Goal: Information Seeking & Learning: Compare options

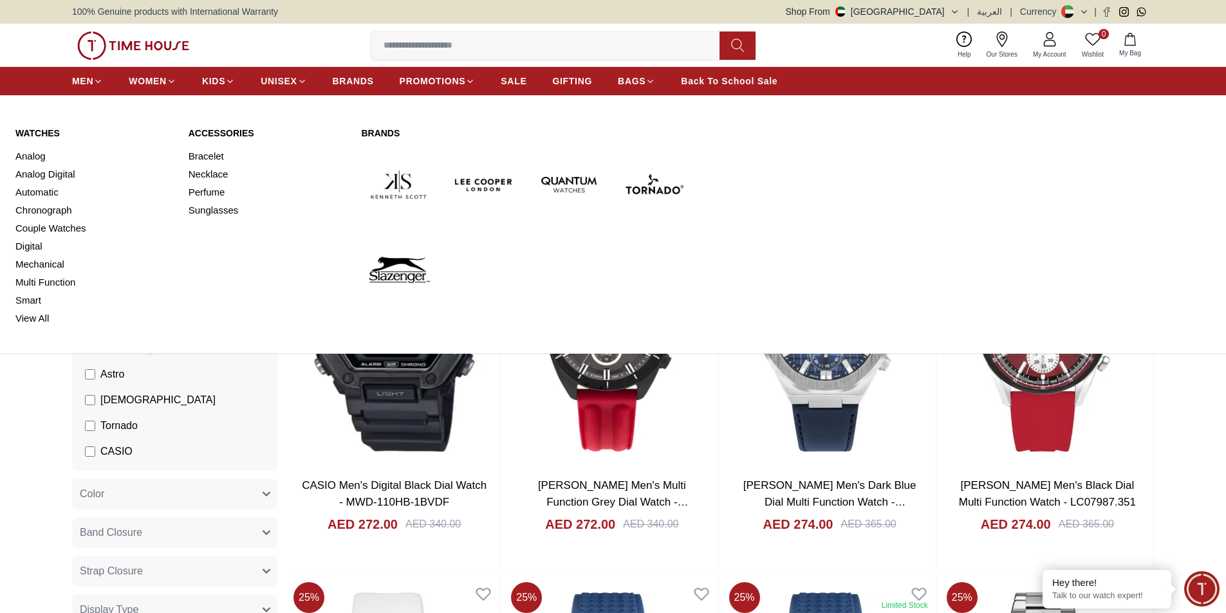
click at [51, 134] on link "Watches" at bounding box center [94, 133] width 158 height 13
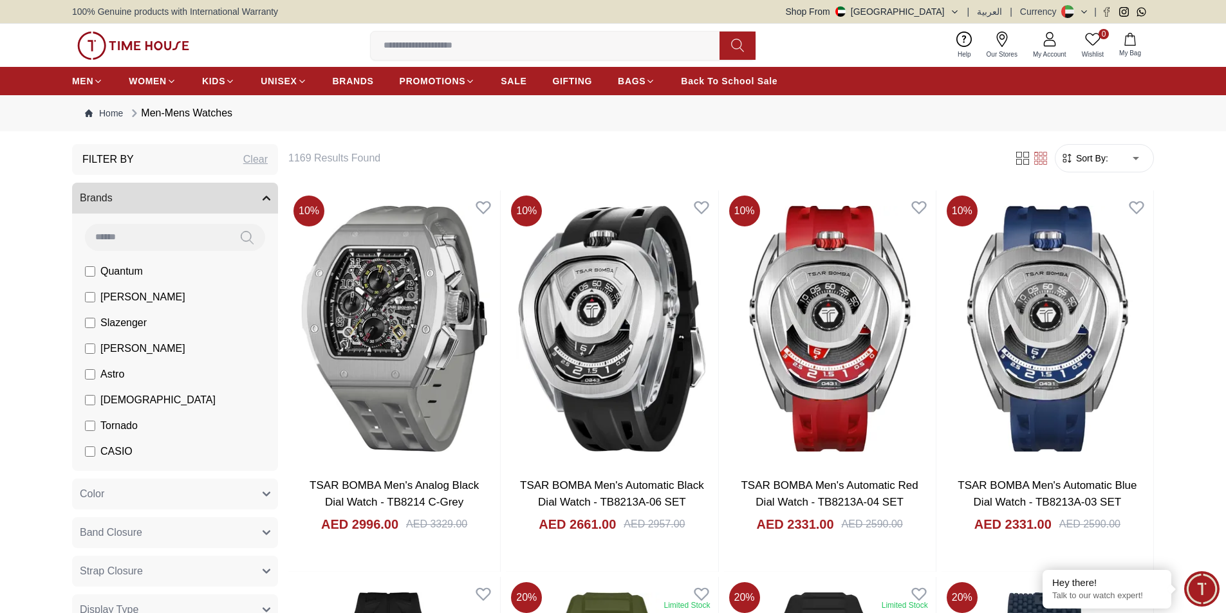
click at [1131, 165] on div "​" at bounding box center [1128, 158] width 40 height 36
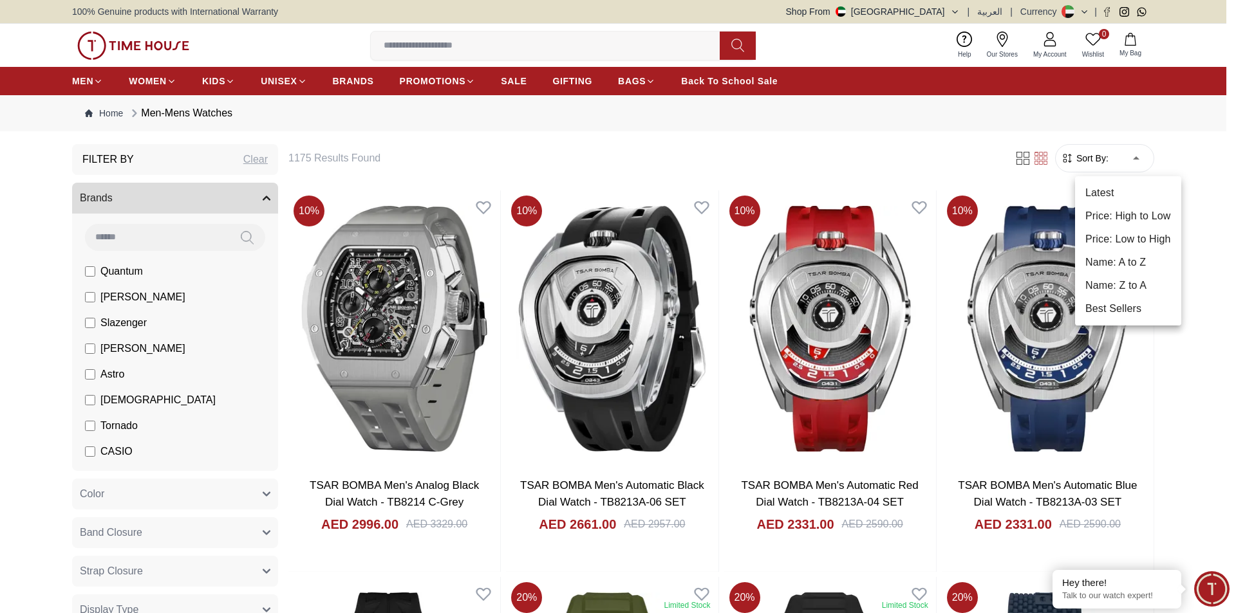
click at [1125, 241] on li "Price: Low to High" at bounding box center [1128, 239] width 106 height 23
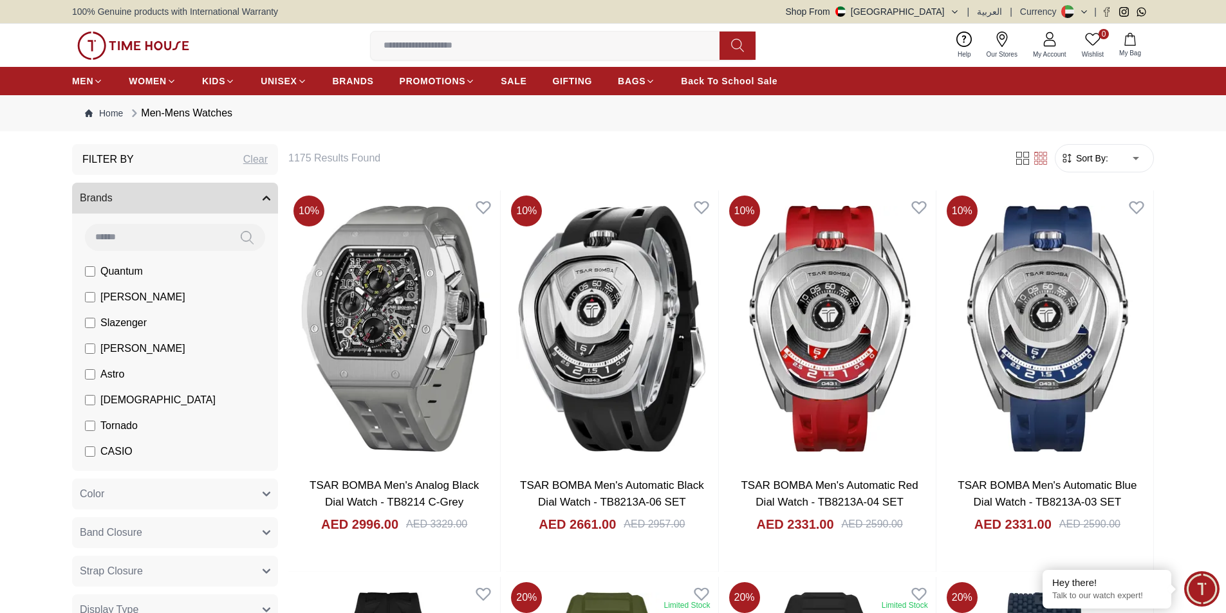
type input "*"
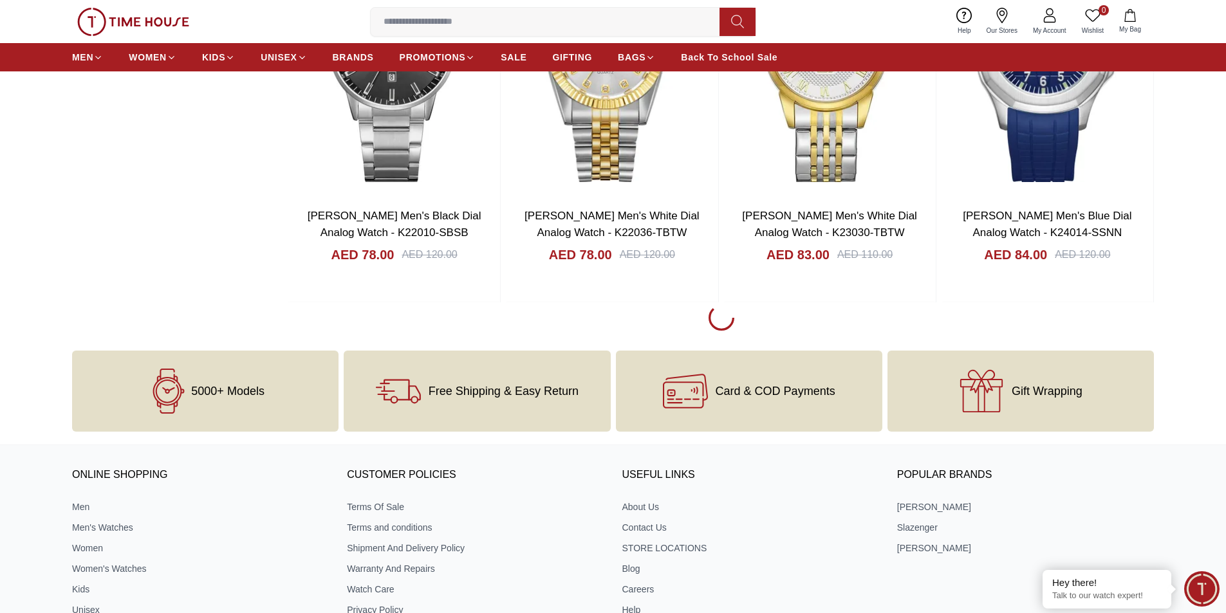
scroll to position [1866, 0]
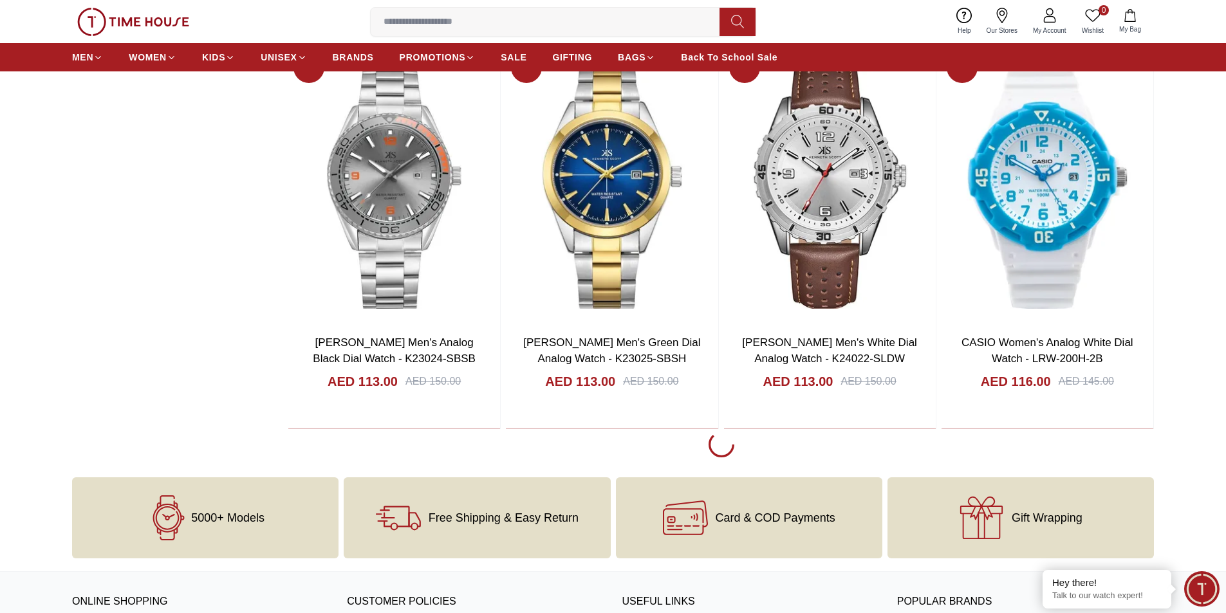
scroll to position [5599, 0]
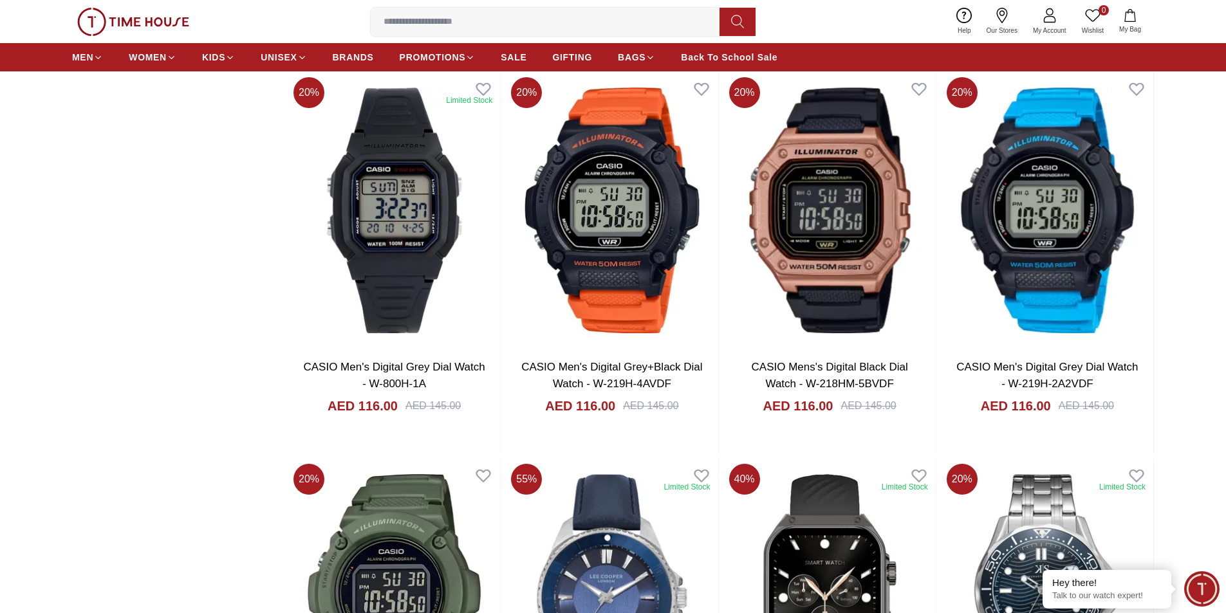
scroll to position [5985, 0]
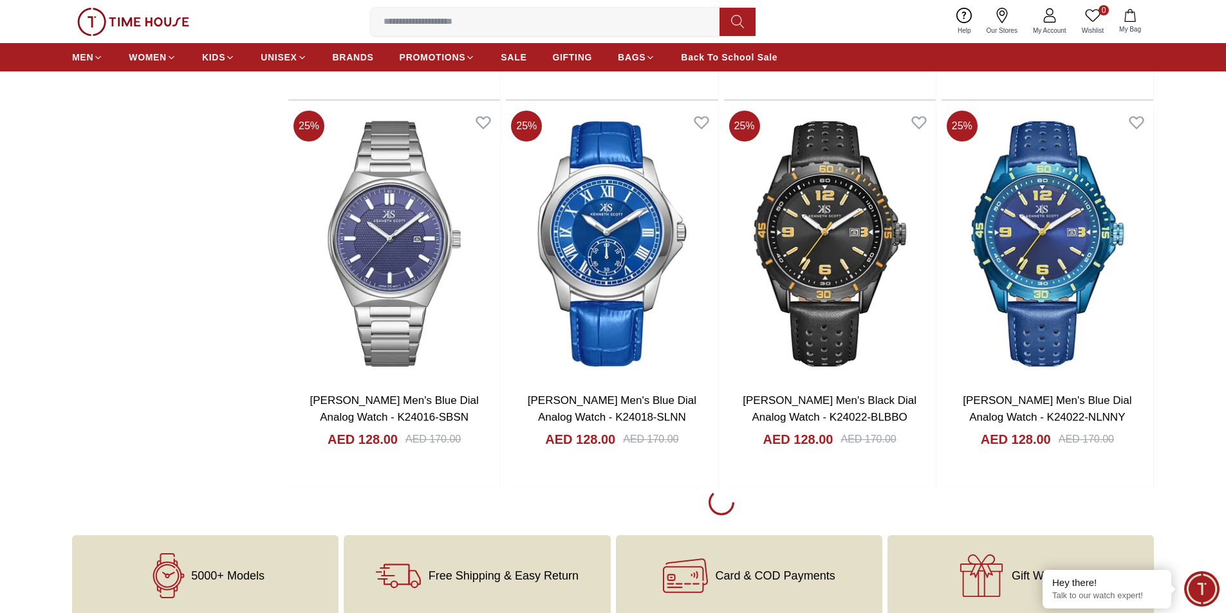
scroll to position [9395, 0]
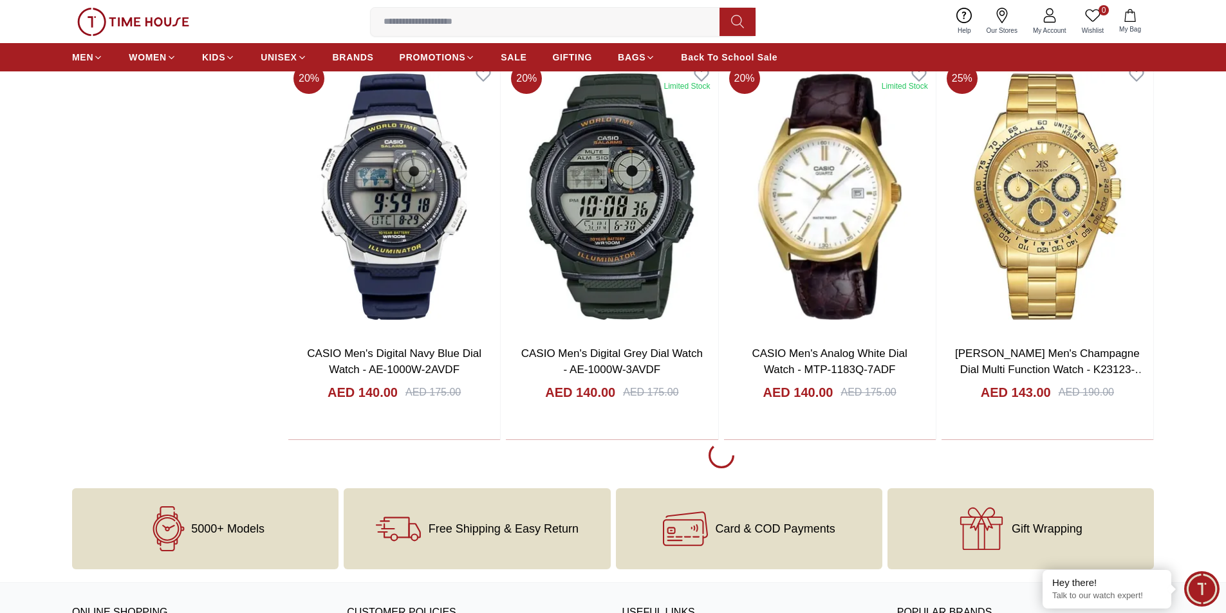
scroll to position [11390, 0]
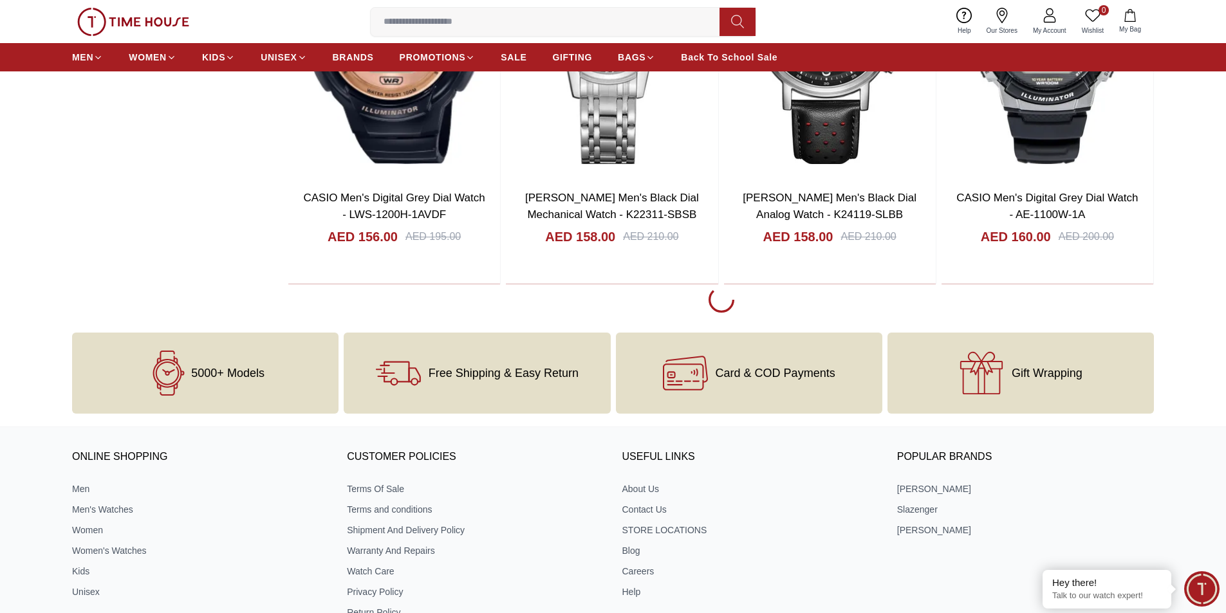
scroll to position [15445, 0]
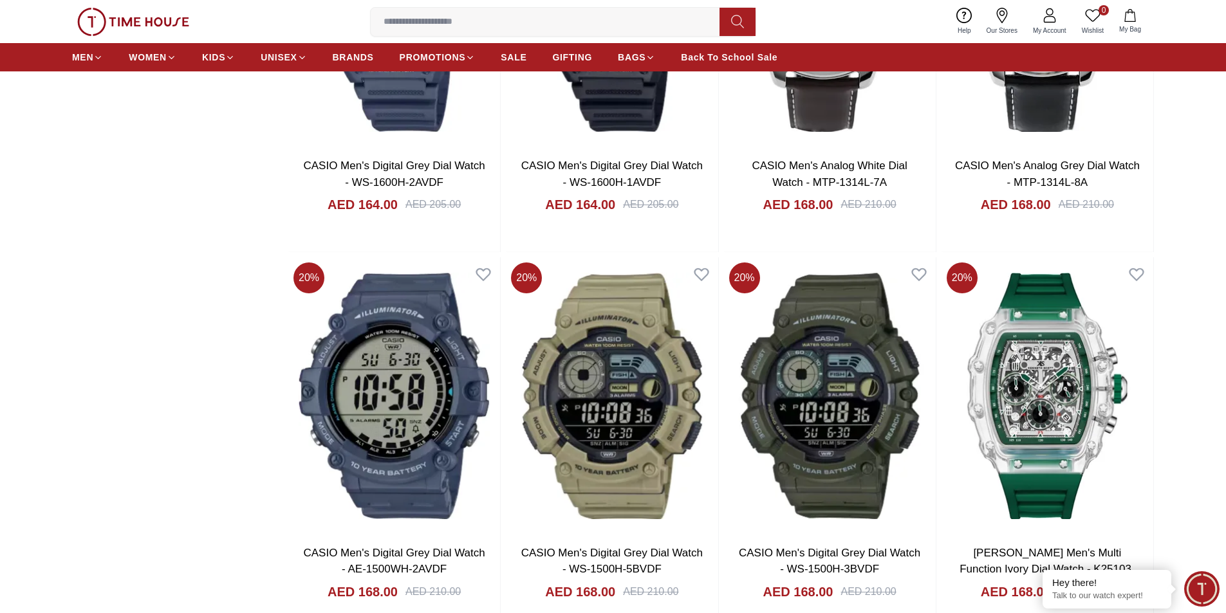
scroll to position [16517, 0]
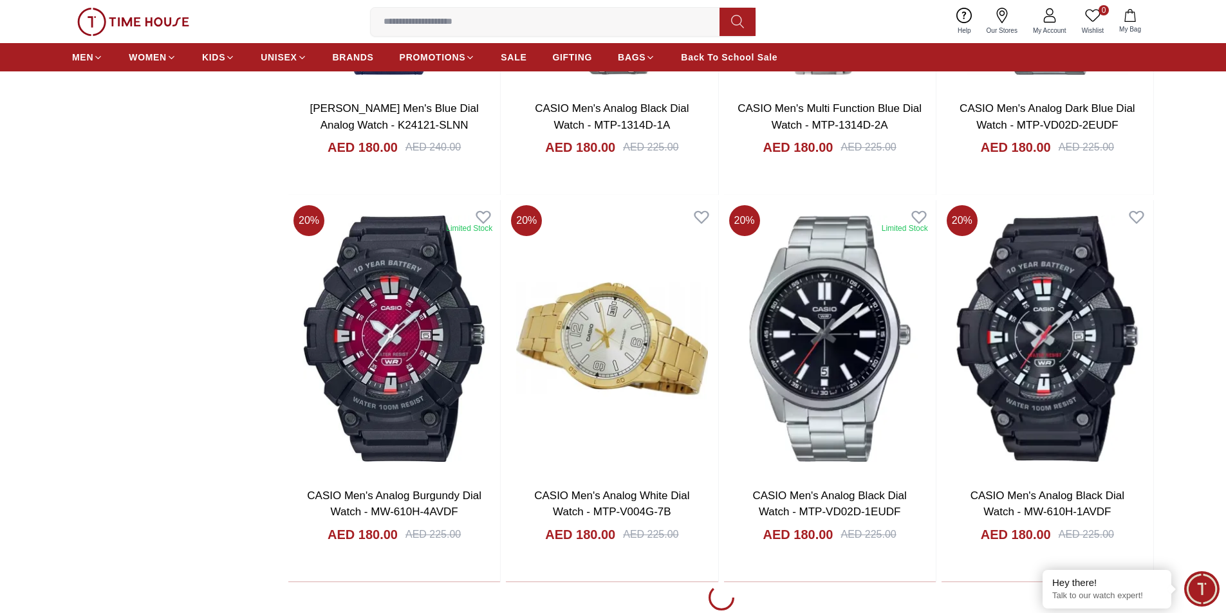
scroll to position [18962, 0]
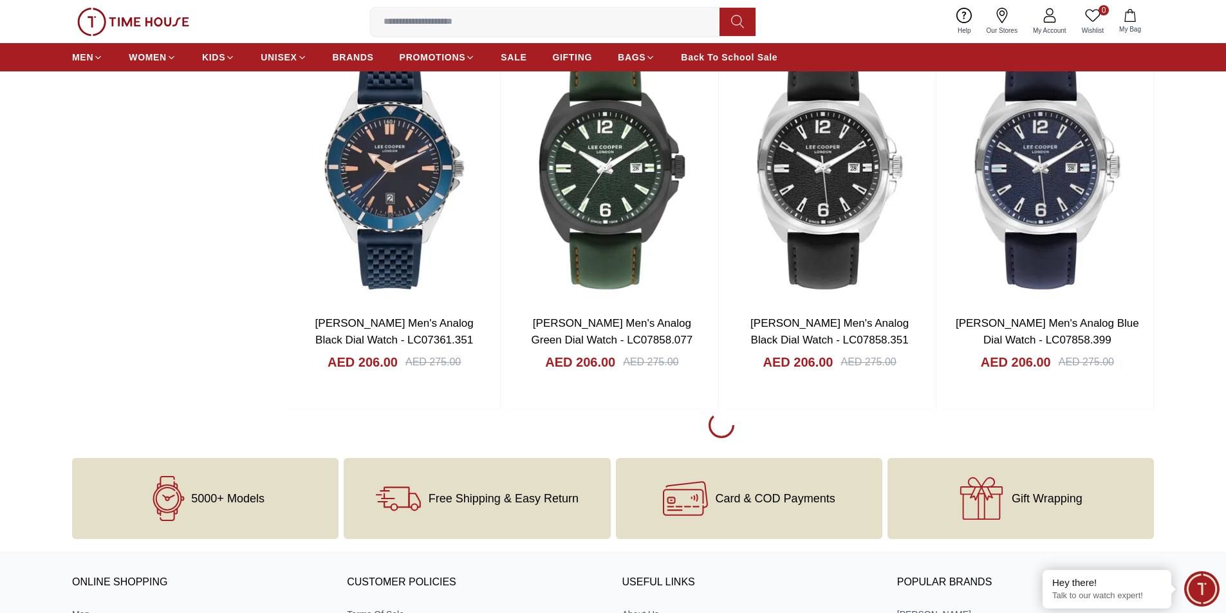
scroll to position [23016, 0]
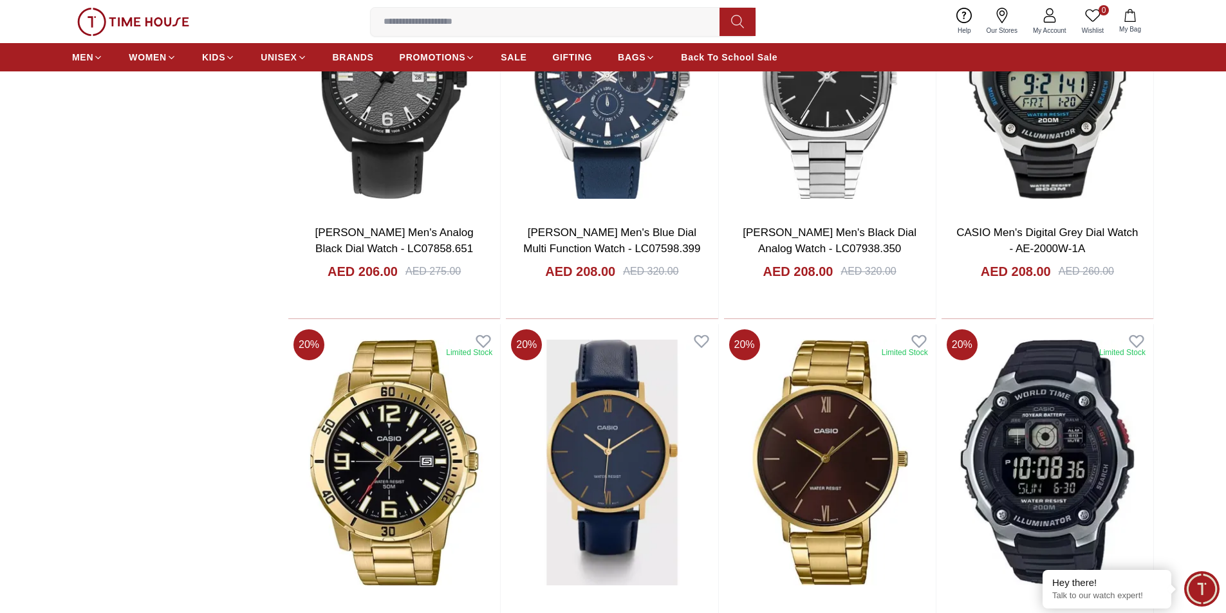
scroll to position [23779, 0]
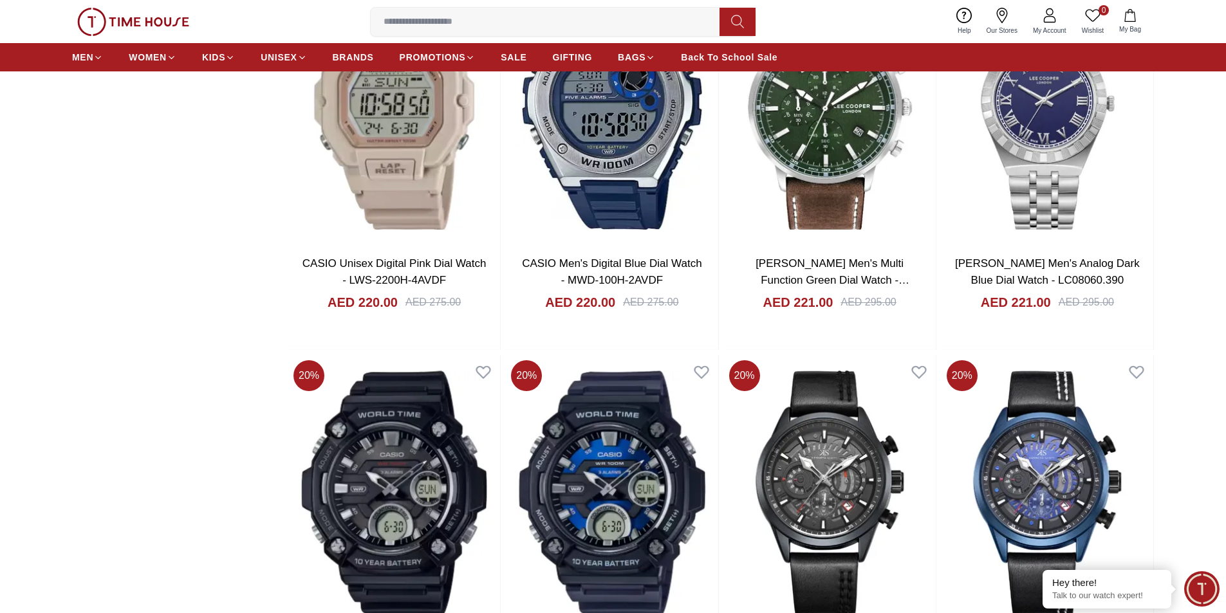
scroll to position [26813, 0]
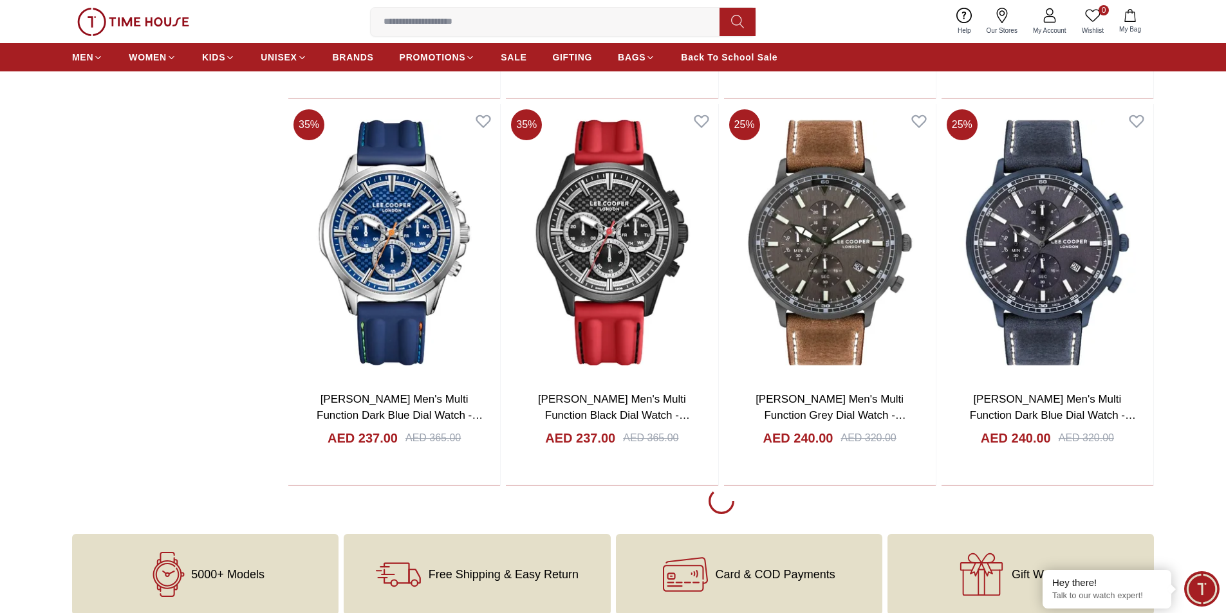
scroll to position [28744, 0]
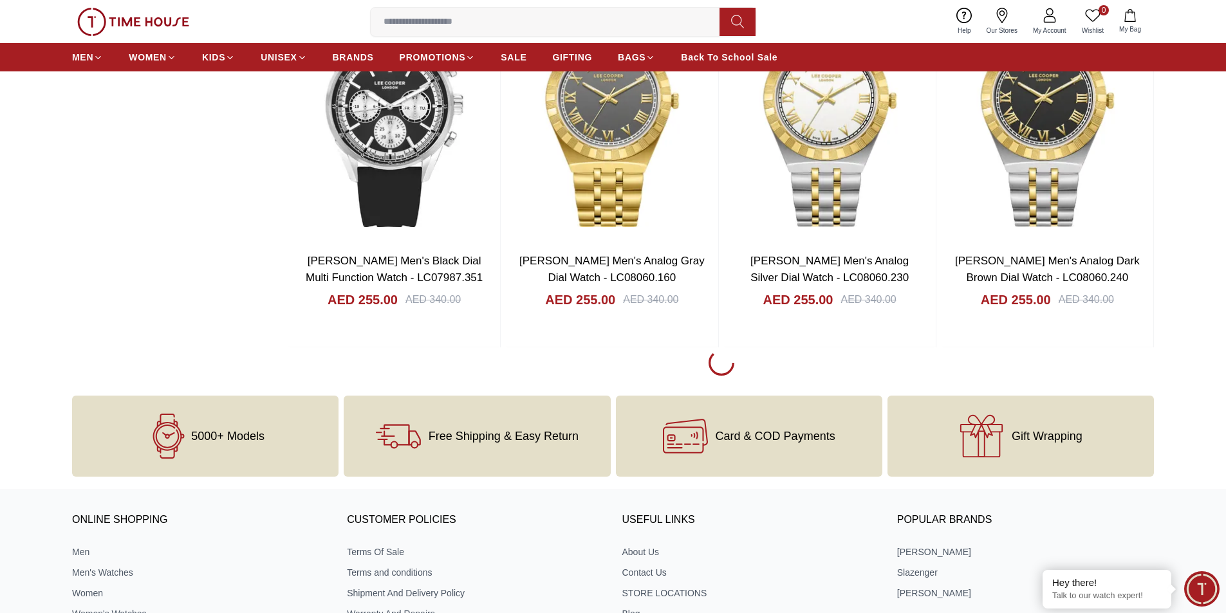
scroll to position [30867, 0]
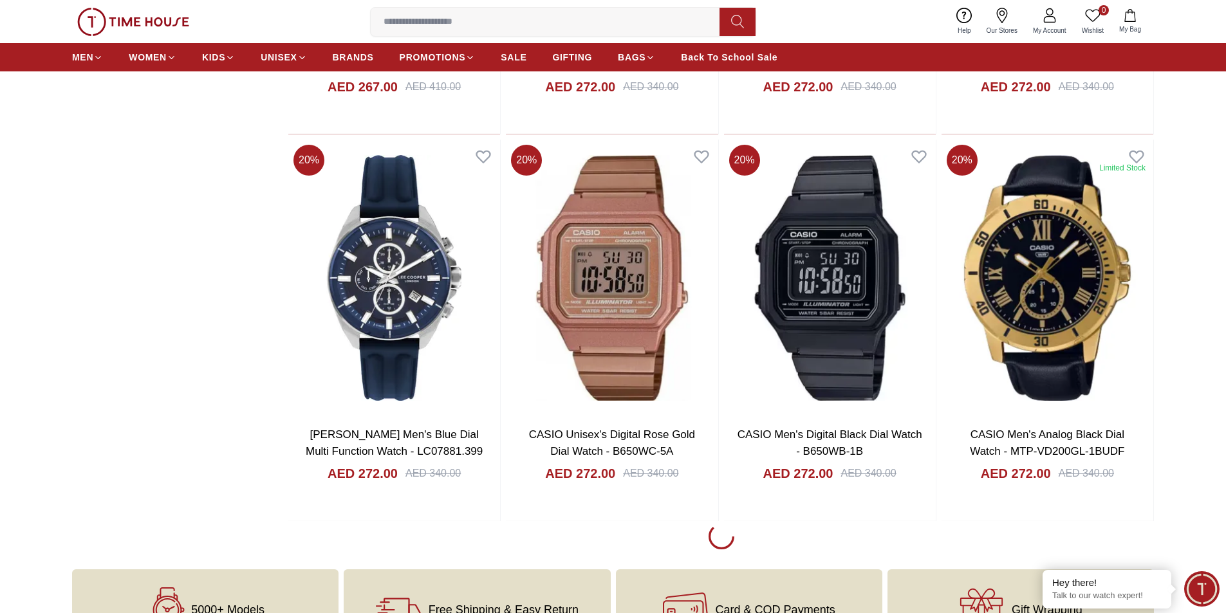
scroll to position [32605, 0]
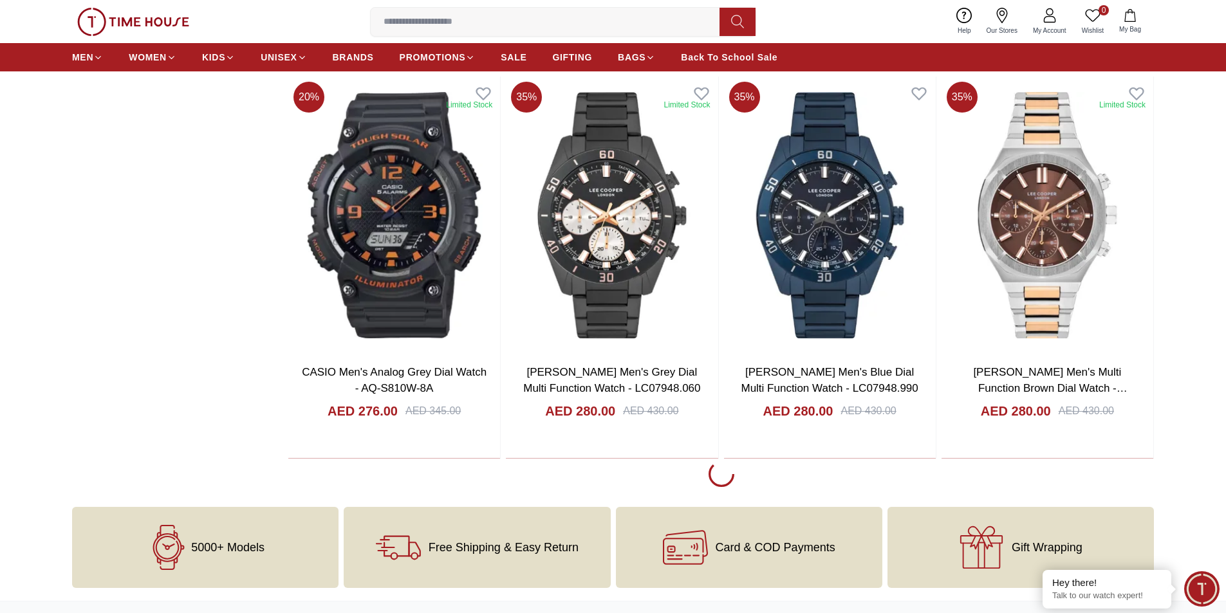
scroll to position [34600, 0]
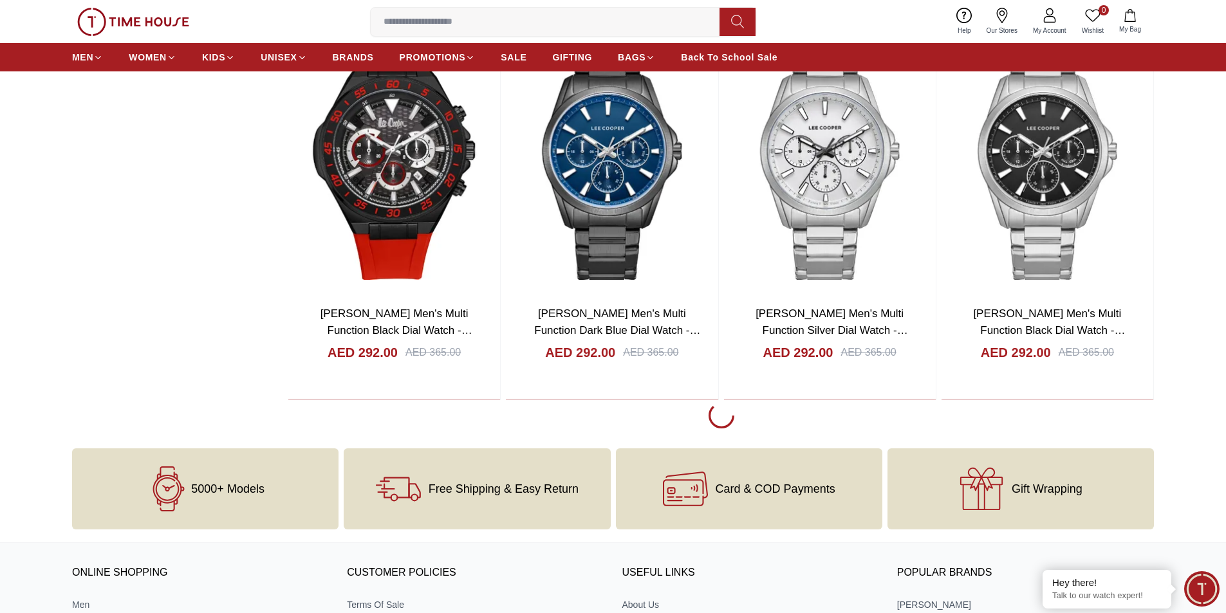
scroll to position [36595, 0]
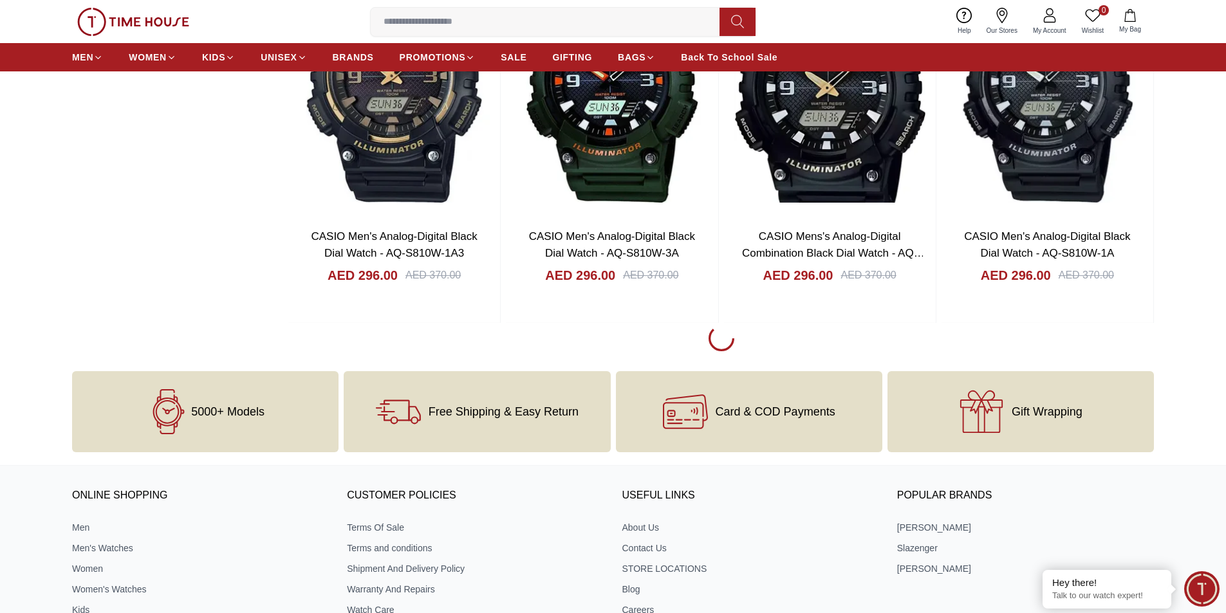
scroll to position [38590, 0]
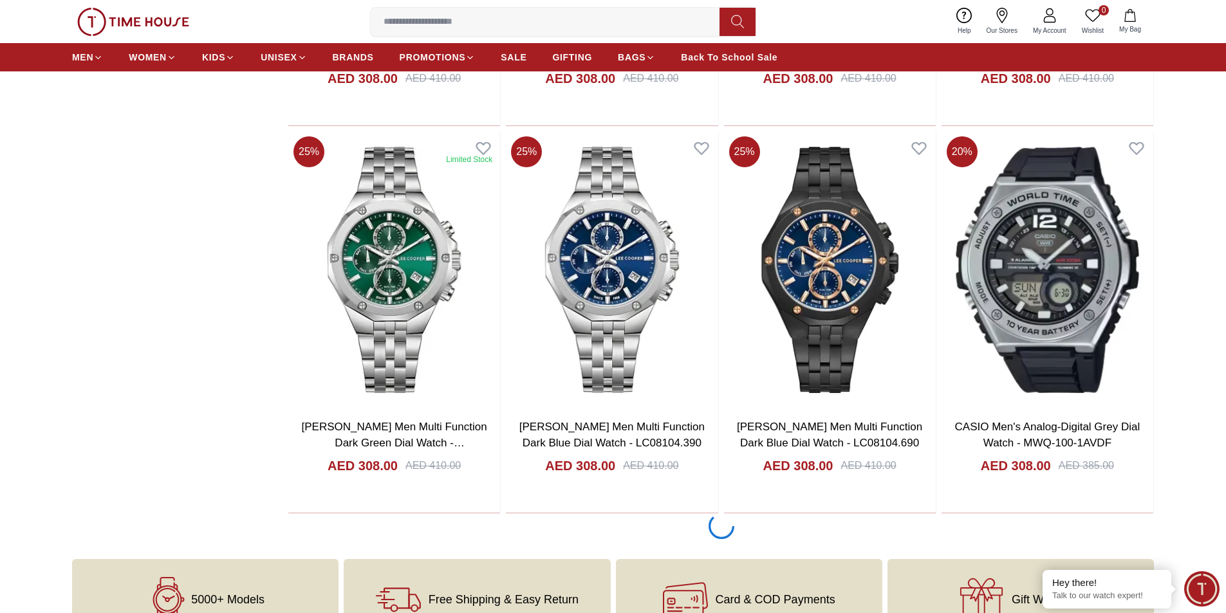
scroll to position [40384, 0]
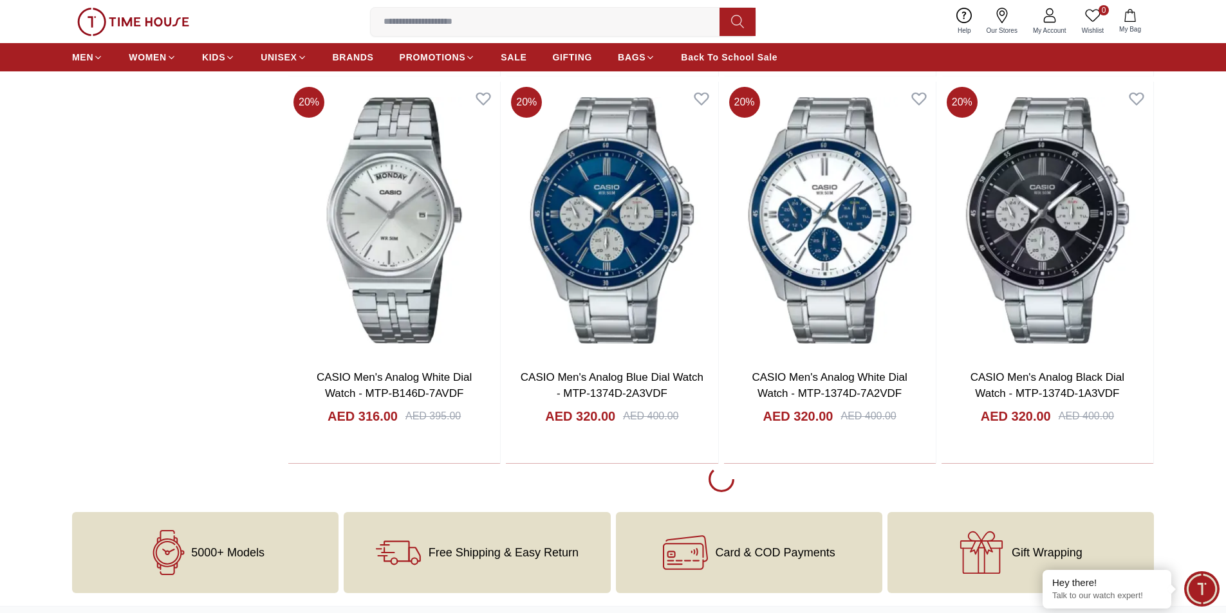
scroll to position [42322, 0]
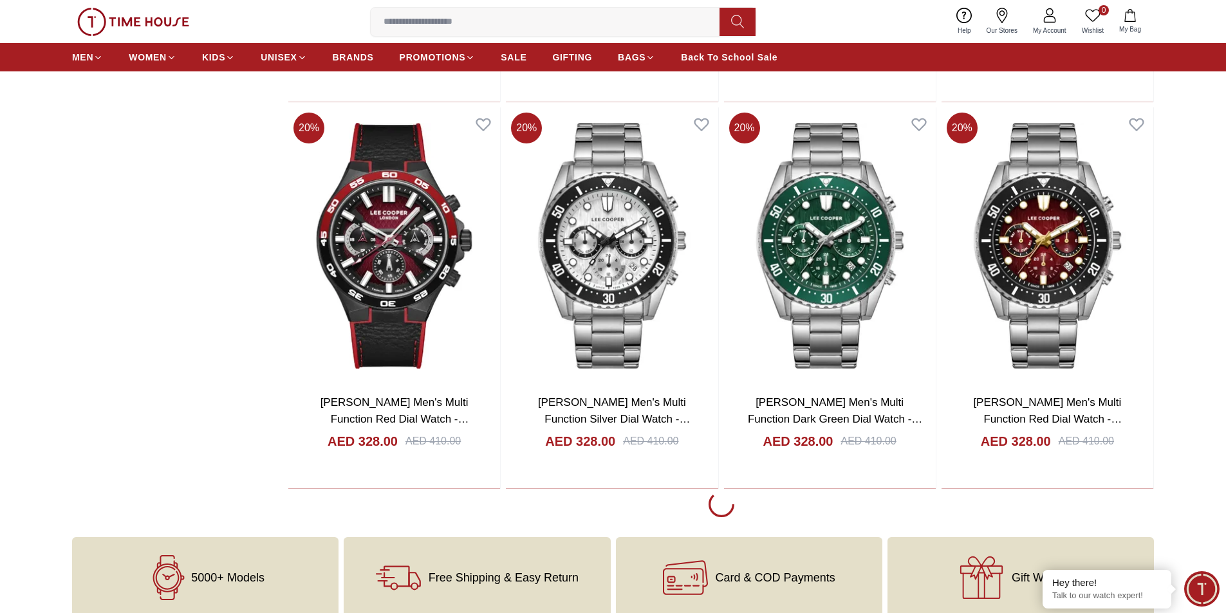
scroll to position [44253, 0]
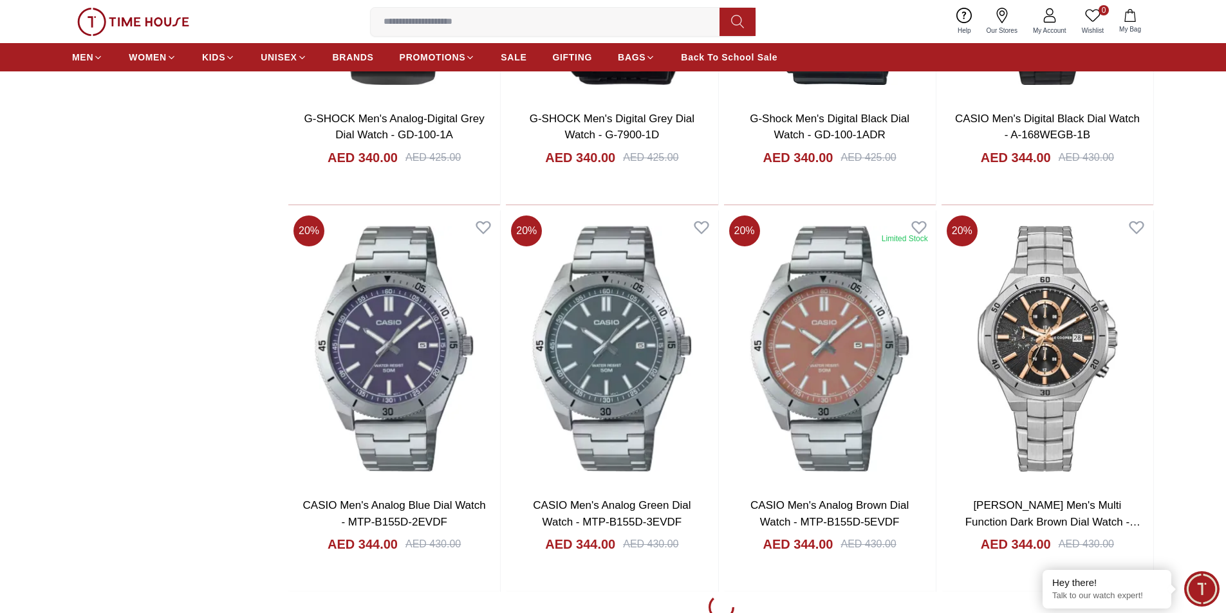
scroll to position [46103, 0]
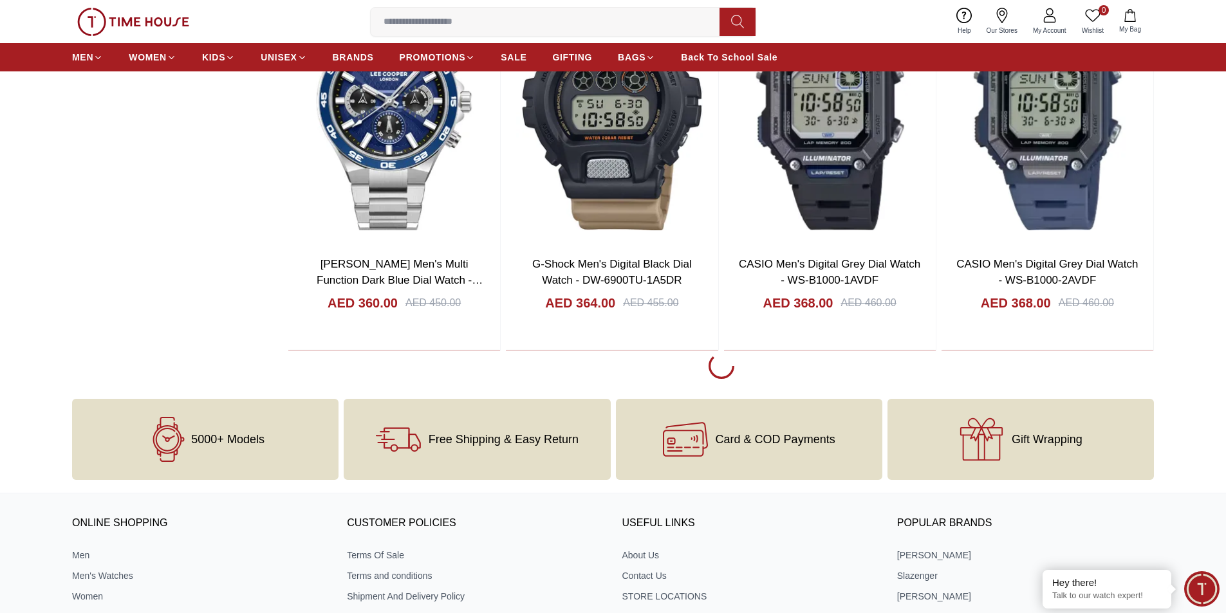
scroll to position [48242, 0]
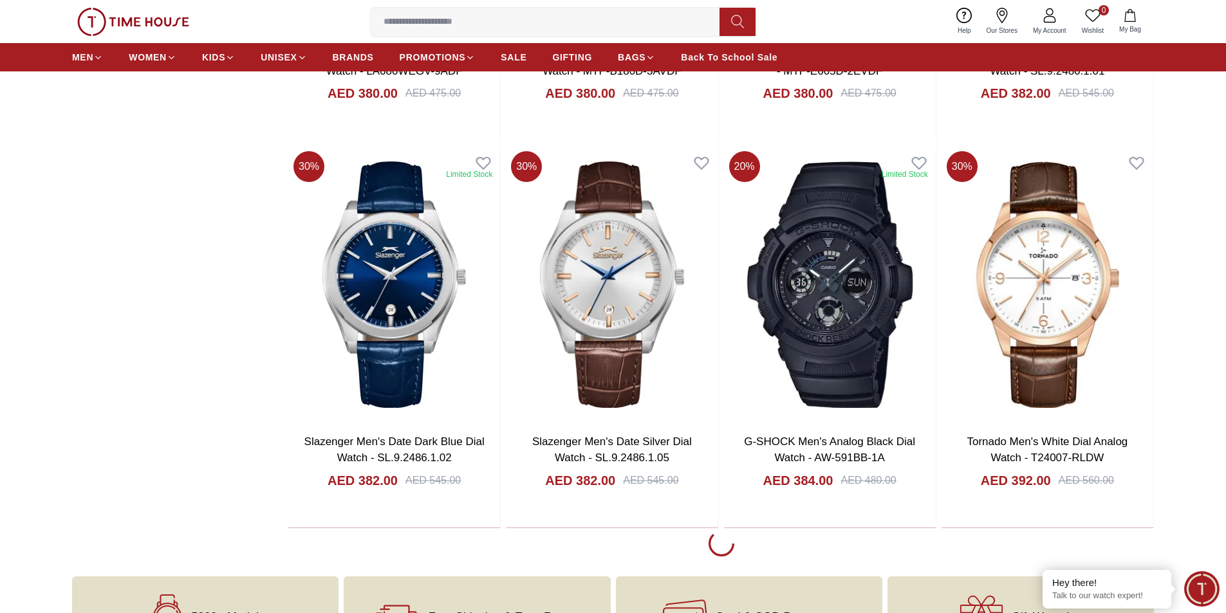
scroll to position [50173, 0]
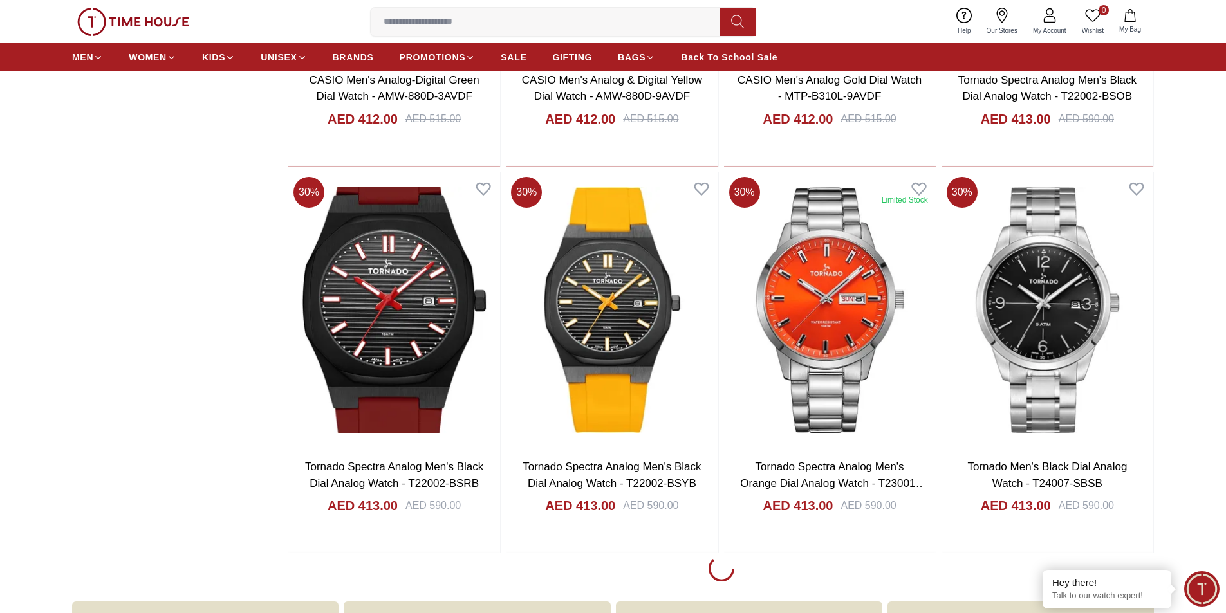
scroll to position [51975, 0]
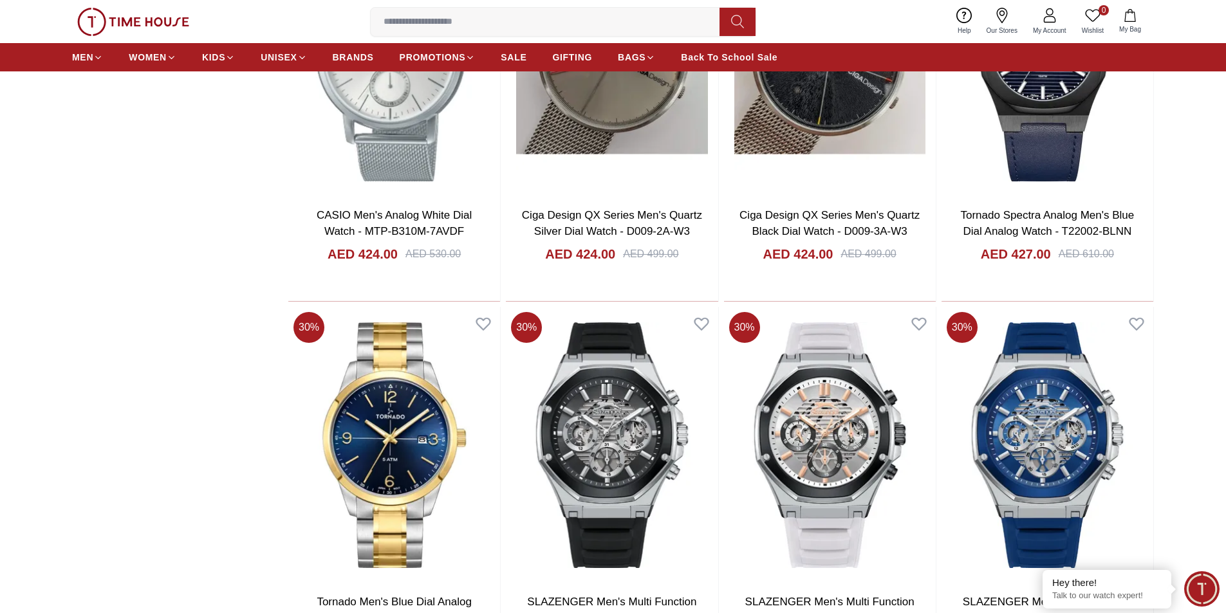
scroll to position [53905, 0]
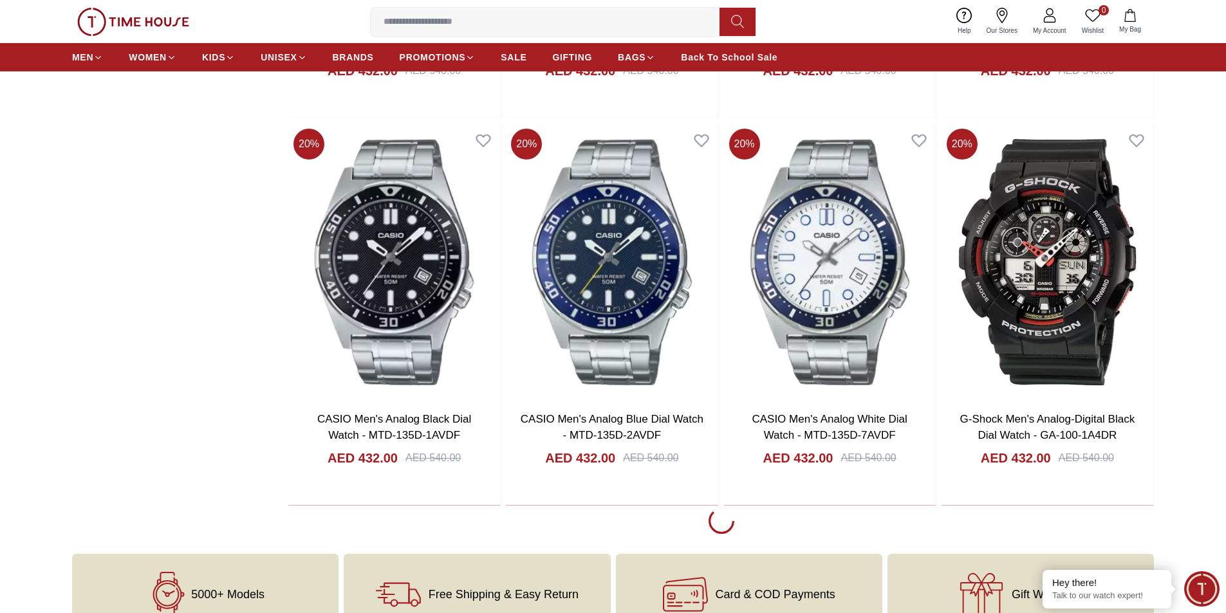
scroll to position [55836, 0]
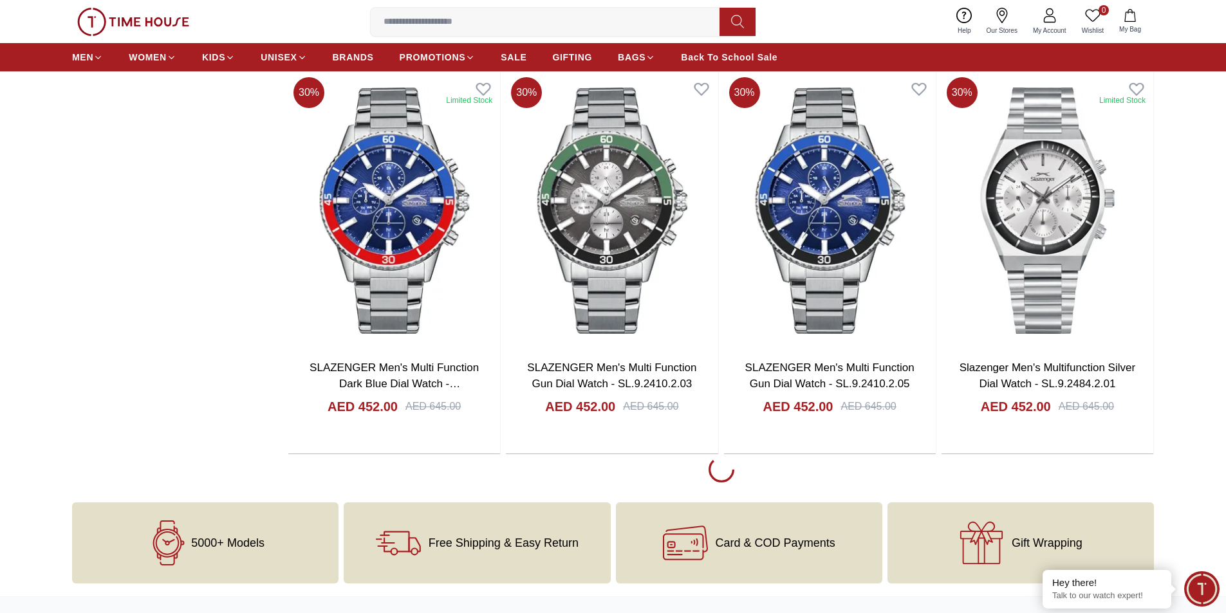
scroll to position [57831, 0]
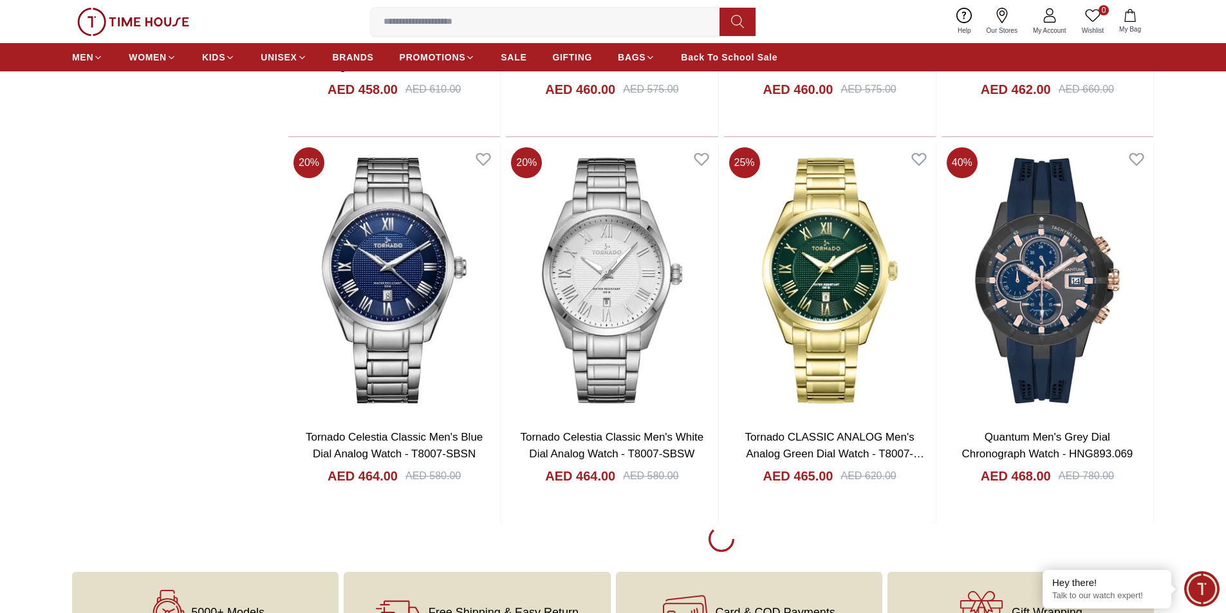
scroll to position [59697, 0]
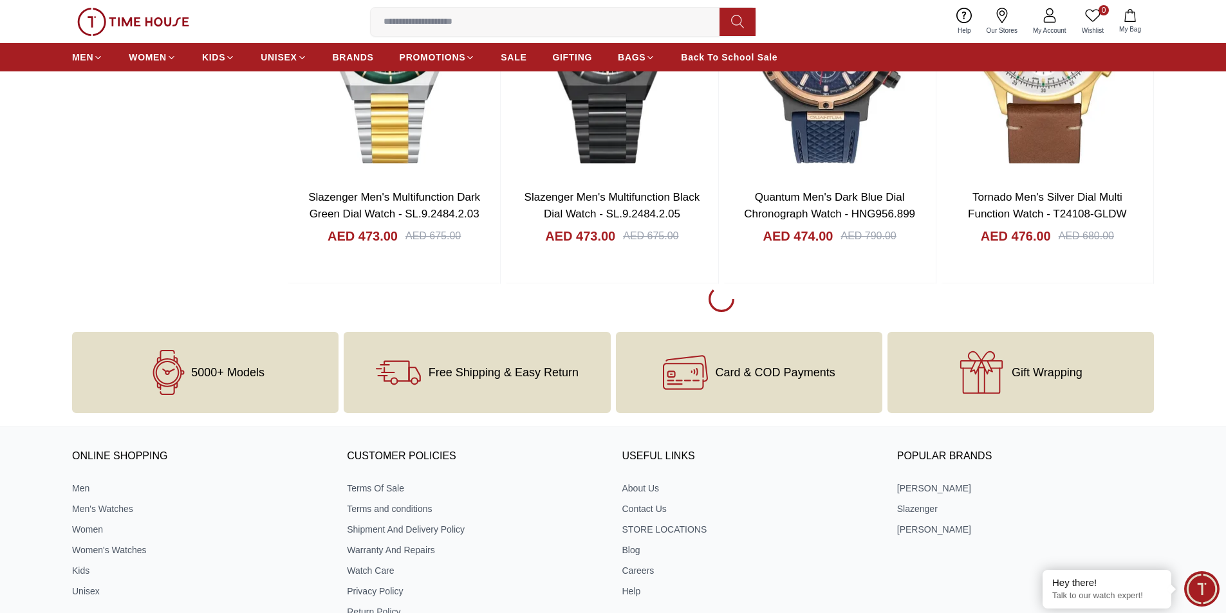
scroll to position [61885, 0]
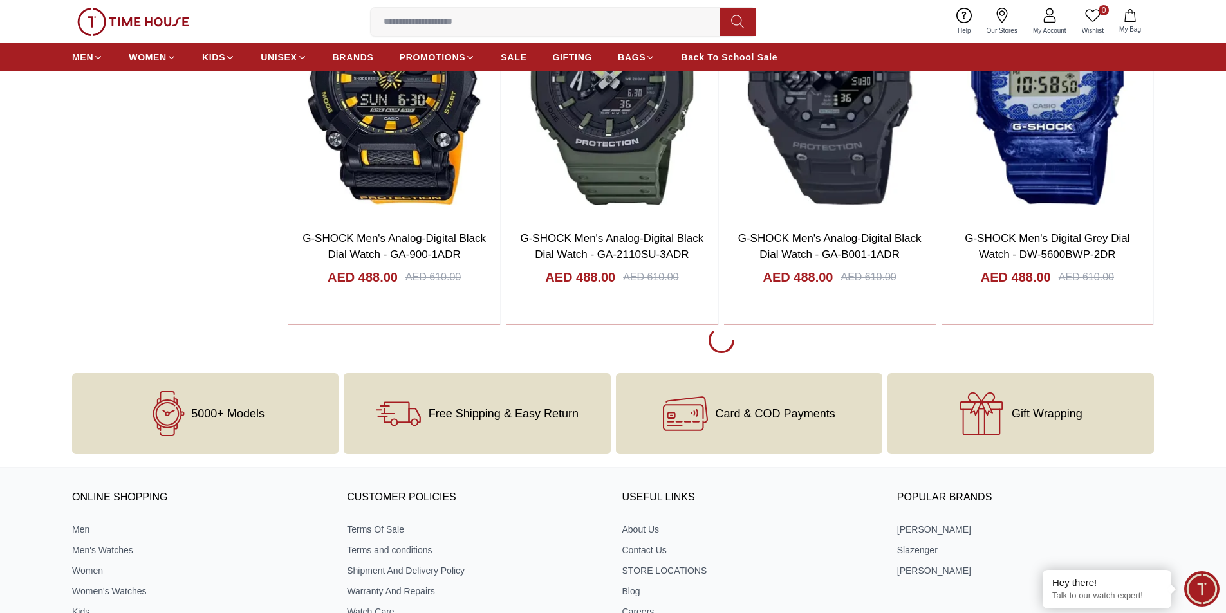
scroll to position [63816, 0]
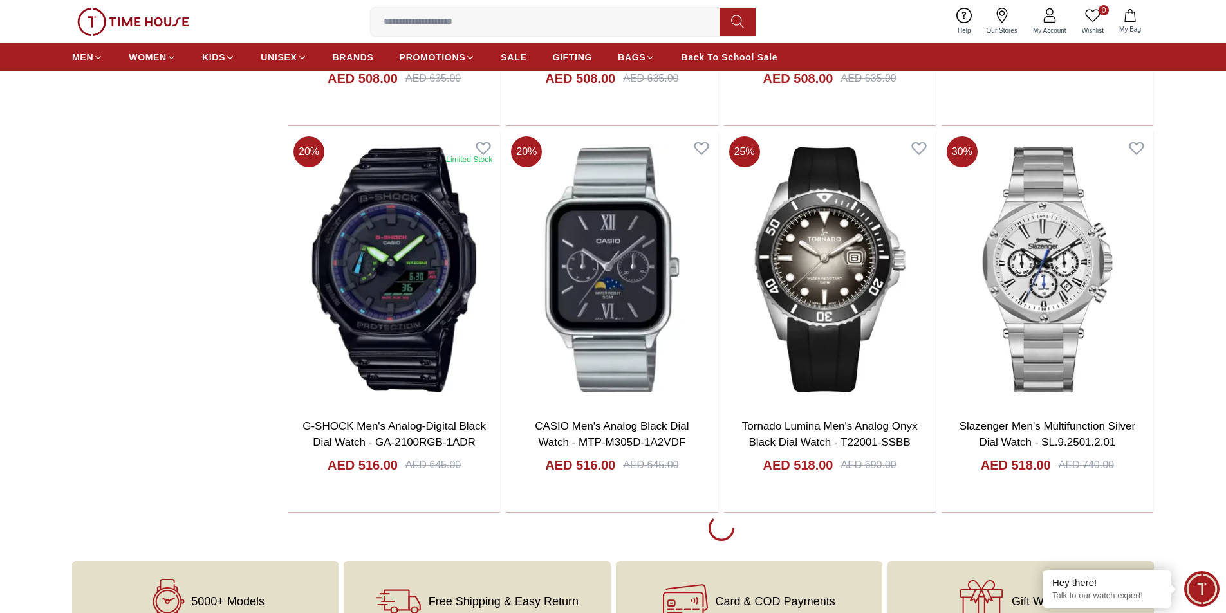
scroll to position [65489, 0]
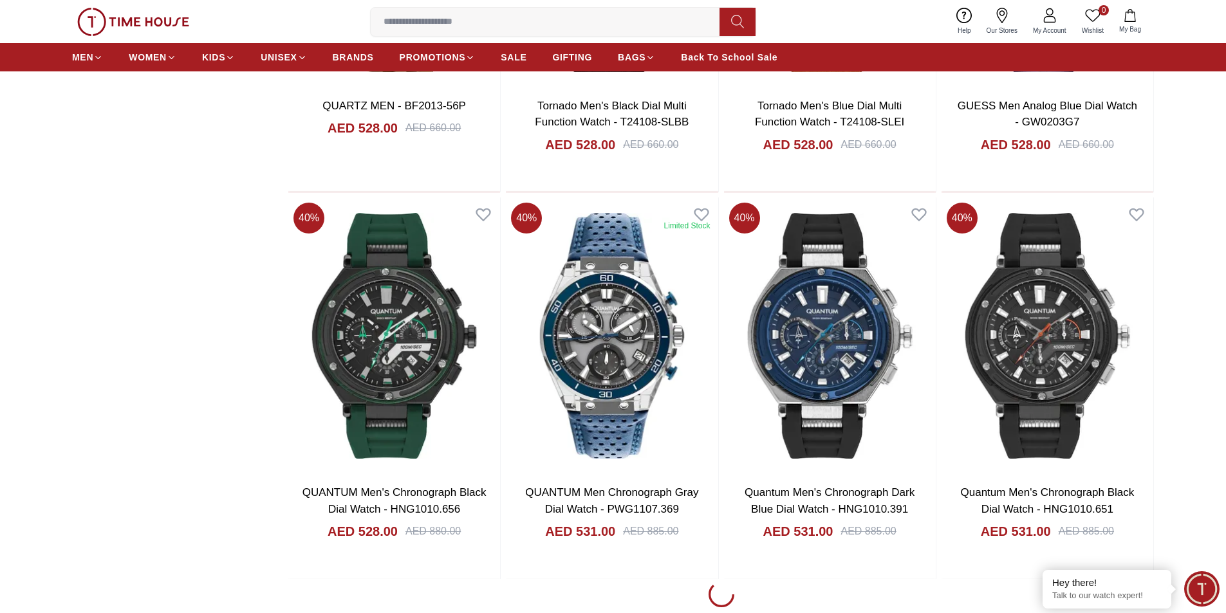
scroll to position [67419, 0]
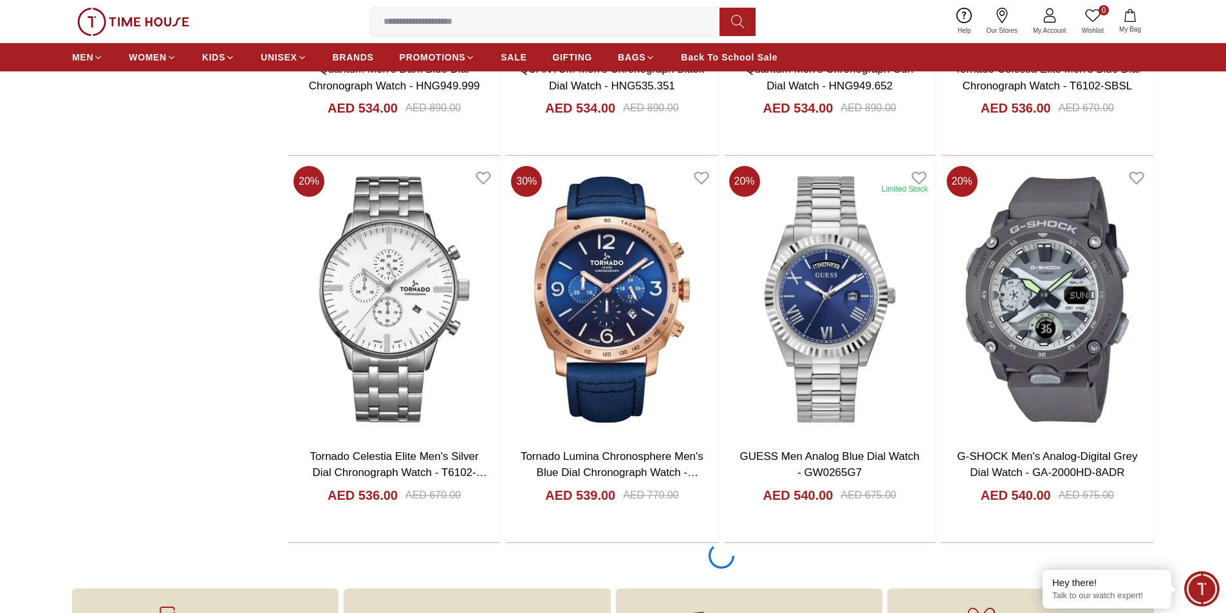
scroll to position [69350, 0]
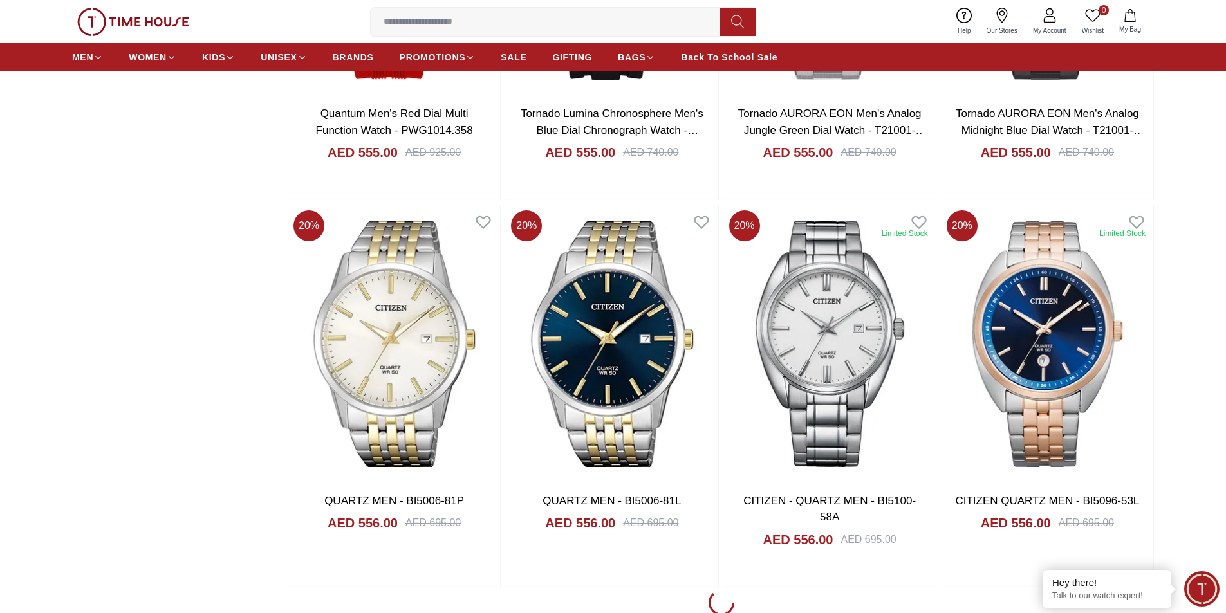
scroll to position [71281, 0]
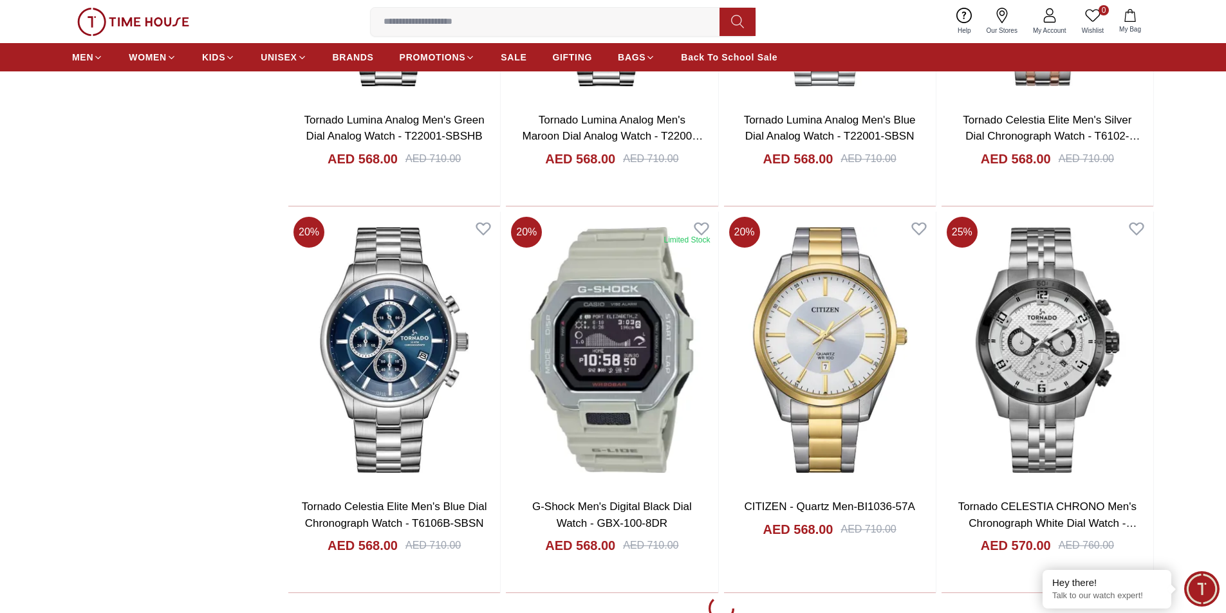
scroll to position [73275, 0]
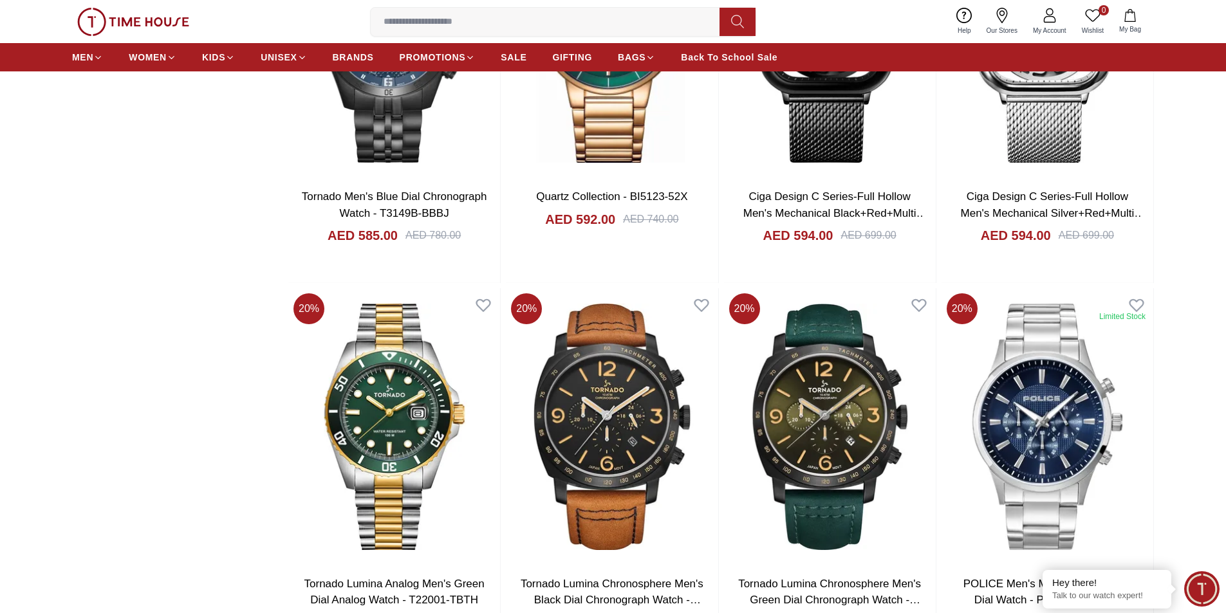
scroll to position [75077, 0]
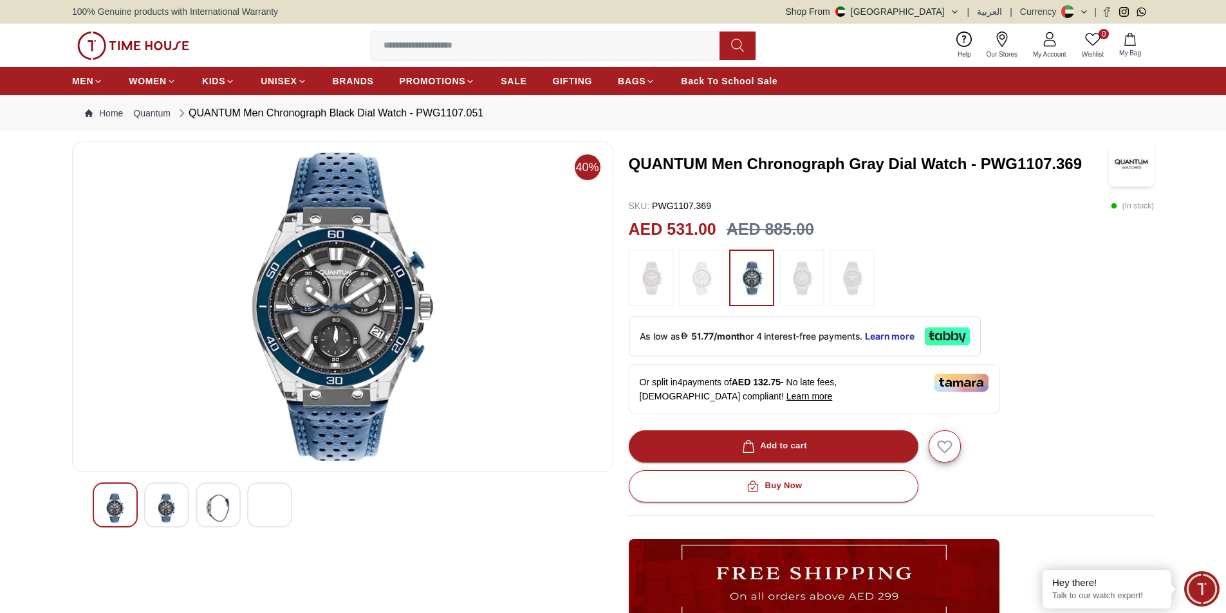
click at [172, 512] on img at bounding box center [166, 509] width 23 height 30
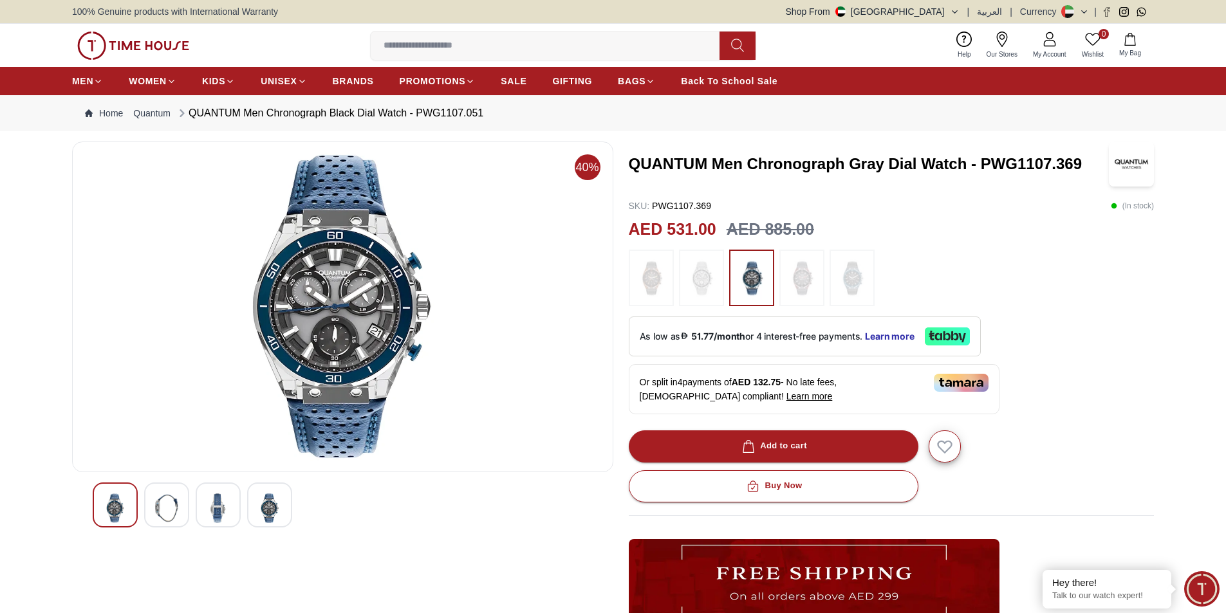
click at [207, 509] on img at bounding box center [218, 509] width 23 height 30
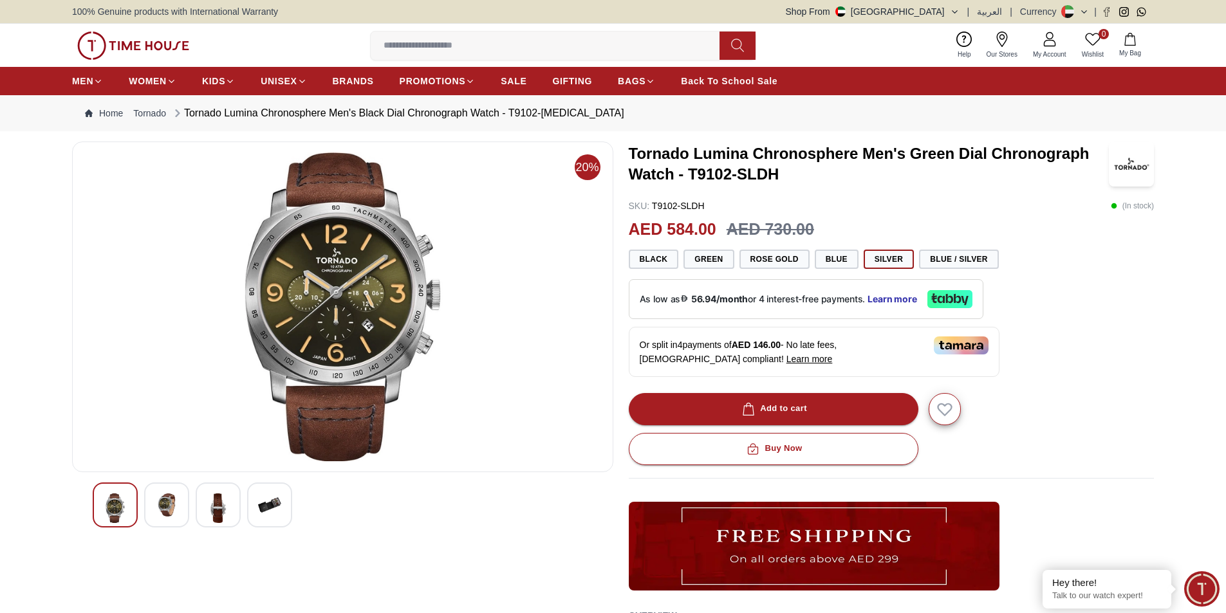
click at [159, 497] on img at bounding box center [166, 505] width 23 height 23
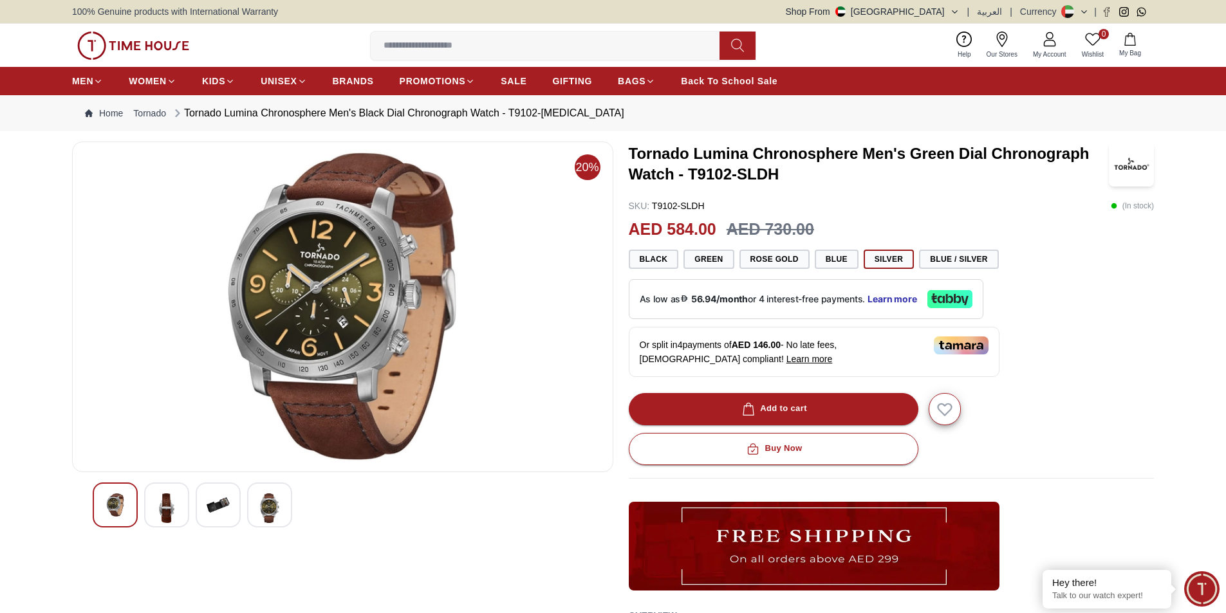
click at [169, 506] on img at bounding box center [166, 509] width 23 height 30
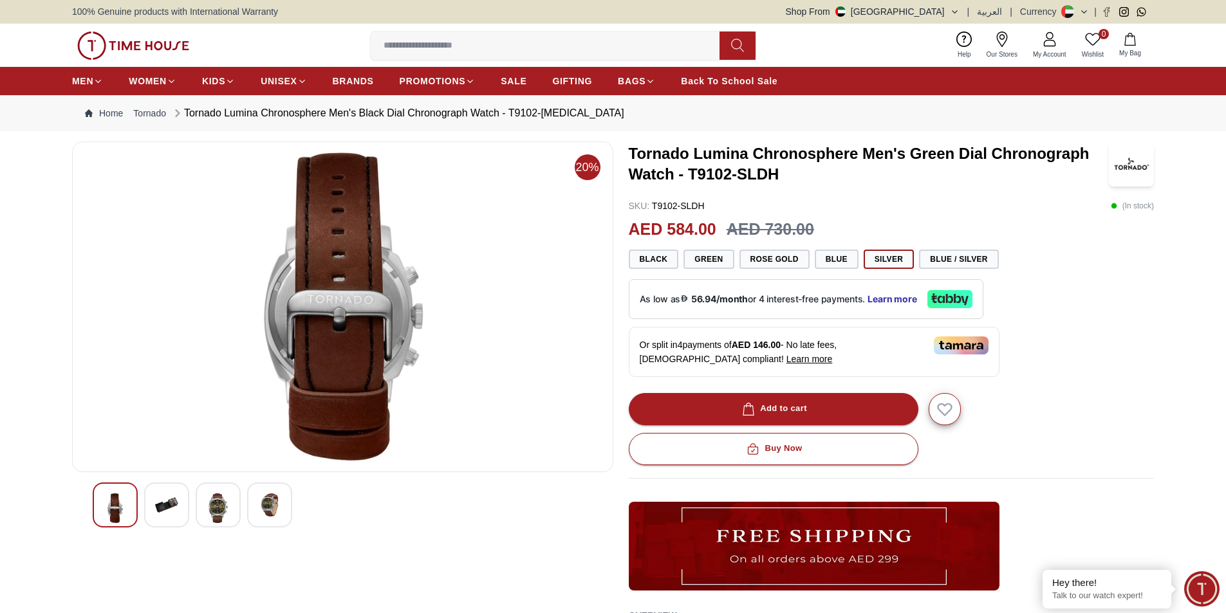
click at [220, 502] on img at bounding box center [218, 509] width 23 height 30
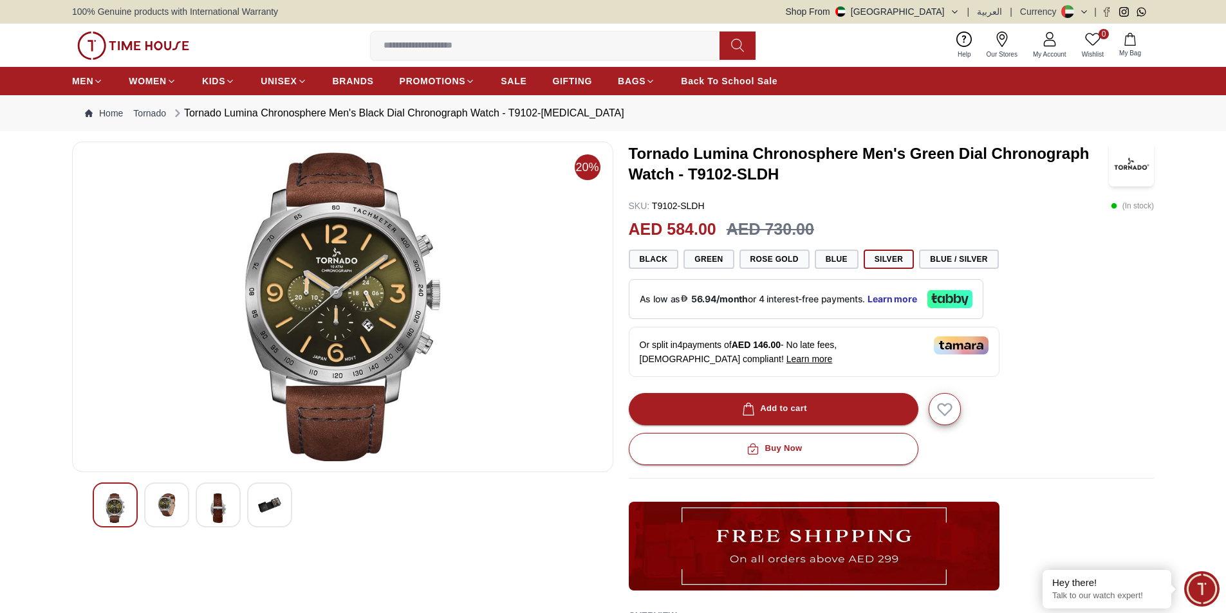
click at [266, 504] on img at bounding box center [269, 505] width 23 height 23
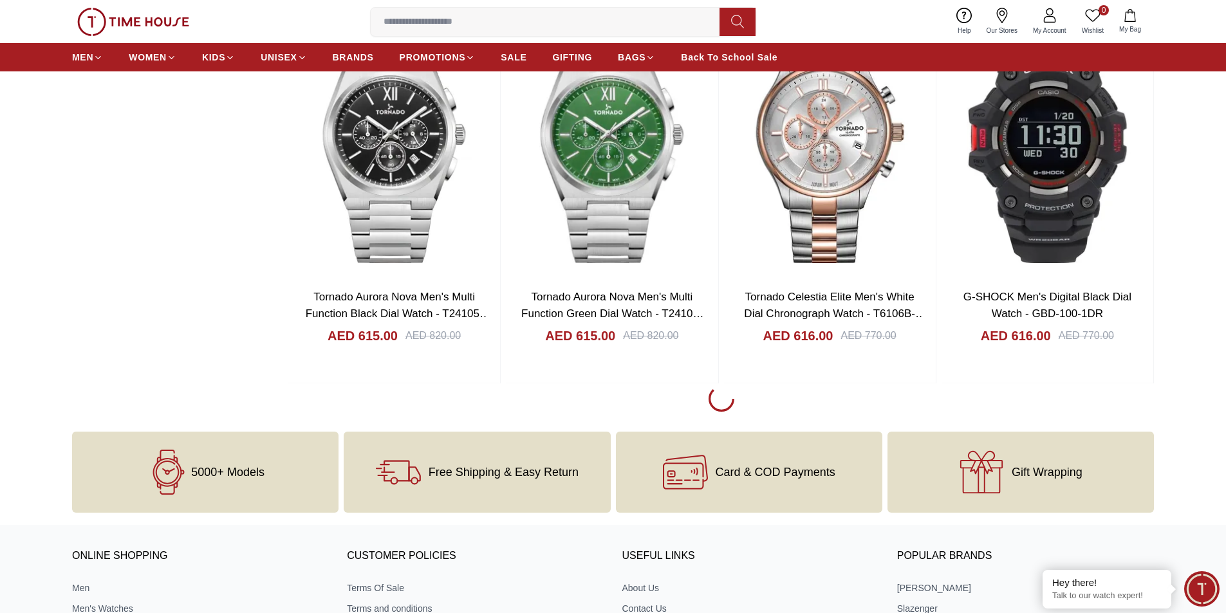
scroll to position [1738, 0]
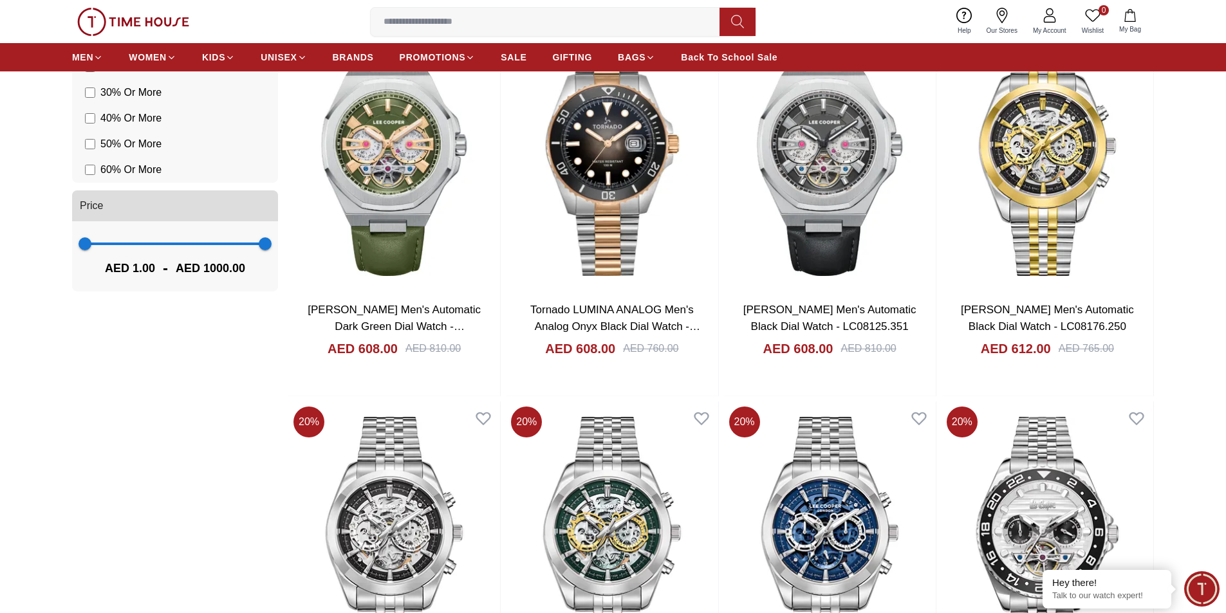
scroll to position [708, 0]
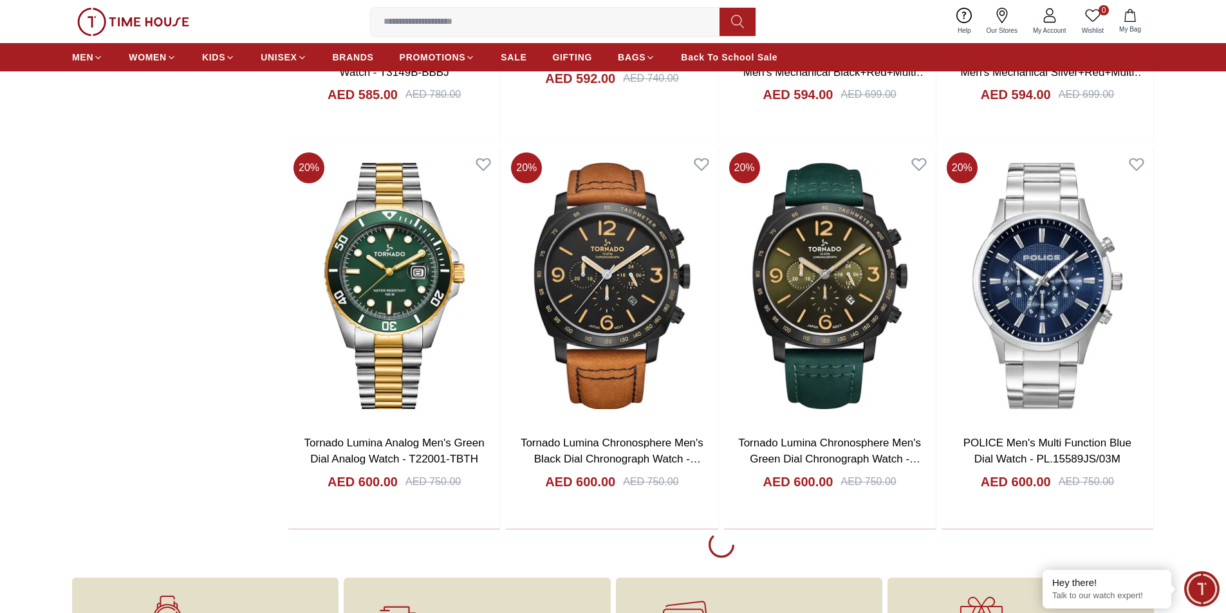
scroll to position [1575, 0]
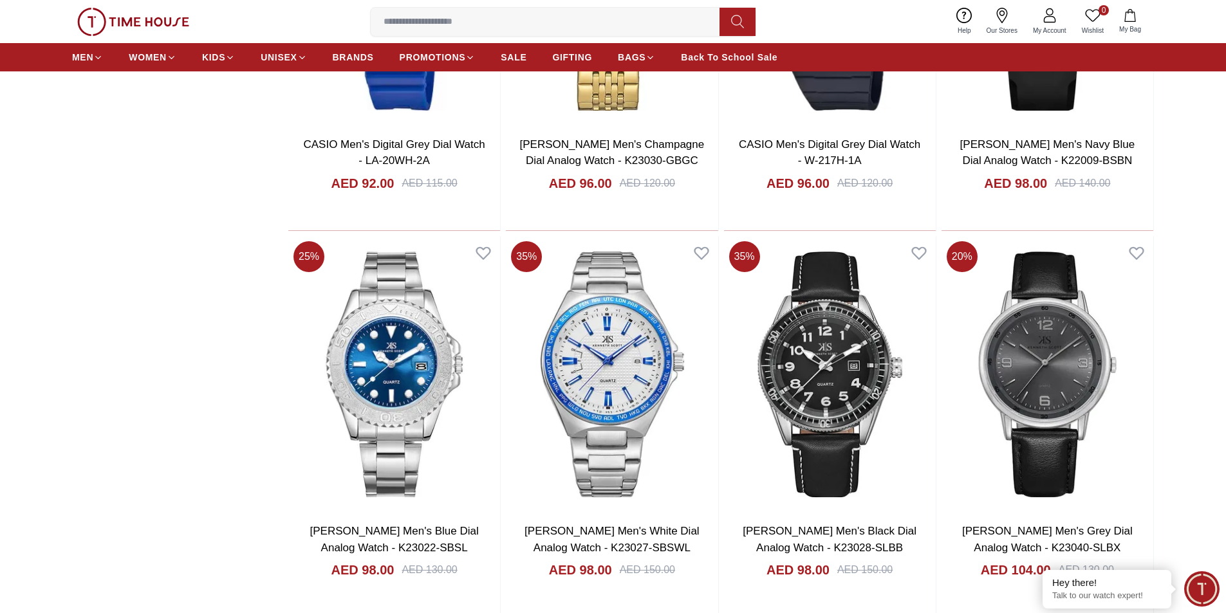
scroll to position [3635, 0]
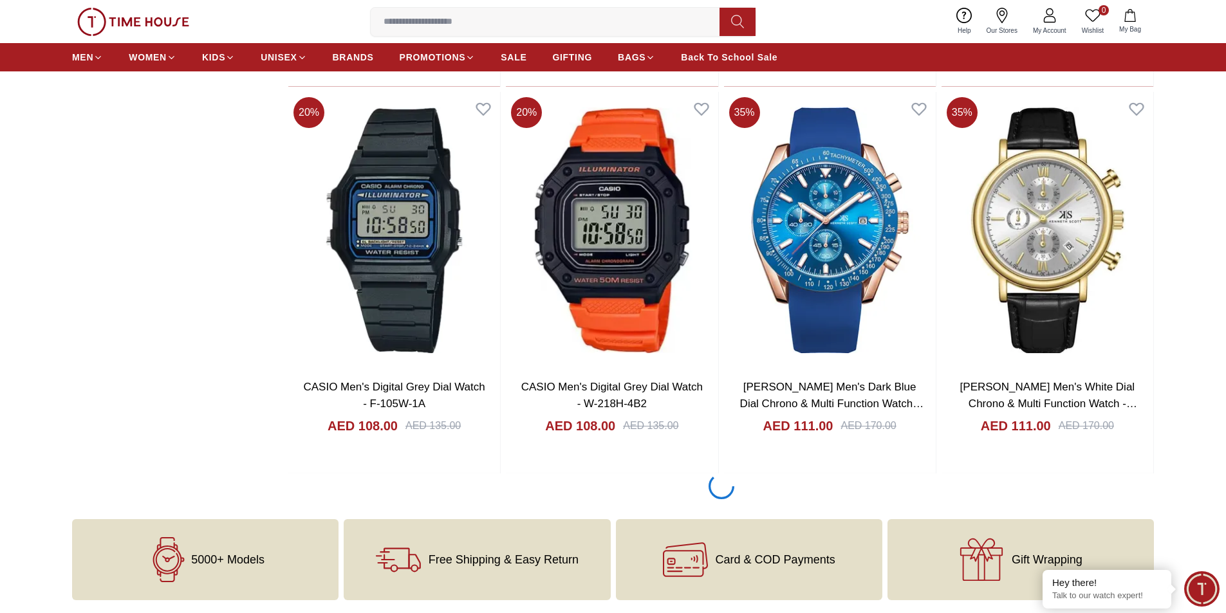
scroll to position [241, 0]
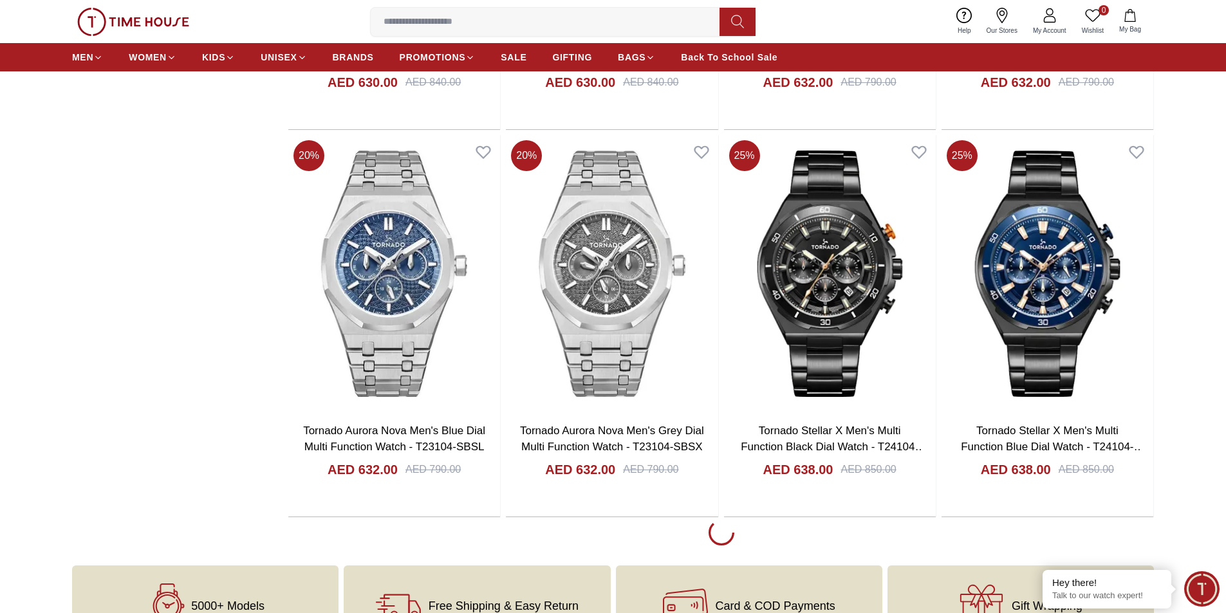
scroll to position [3539, 0]
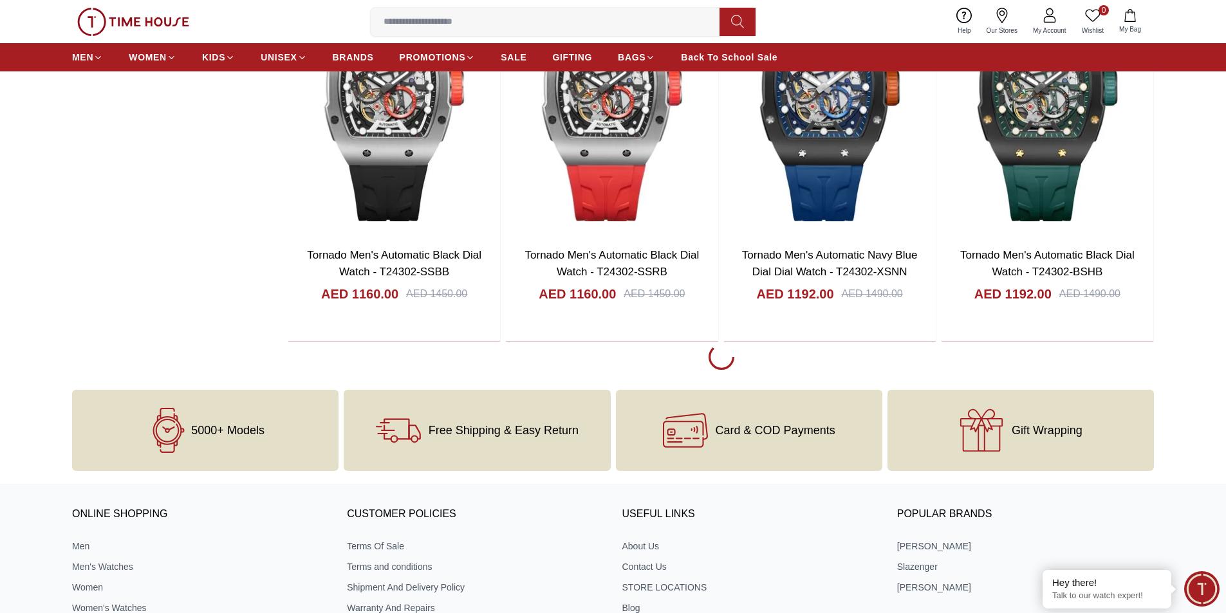
scroll to position [7594, 0]
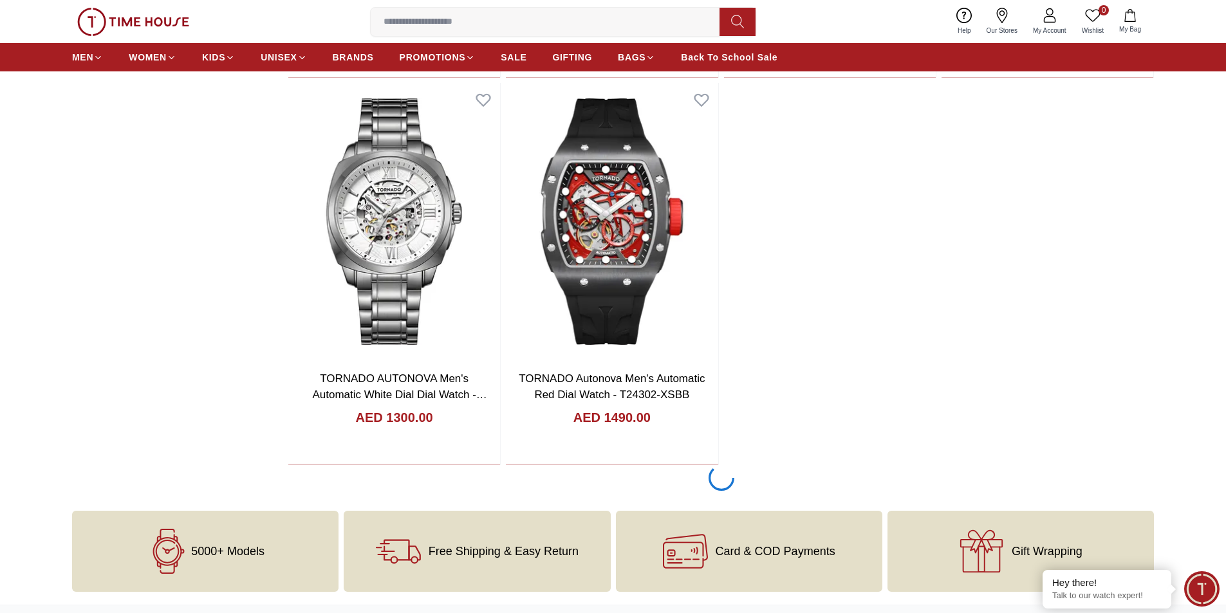
scroll to position [7851, 0]
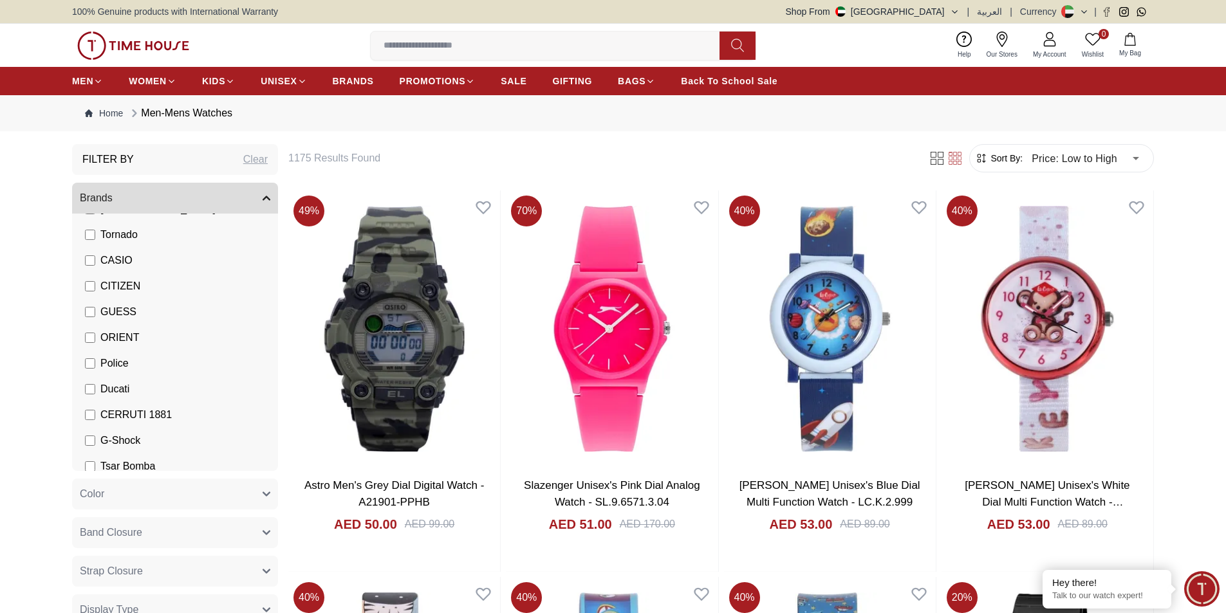
scroll to position [161, 0]
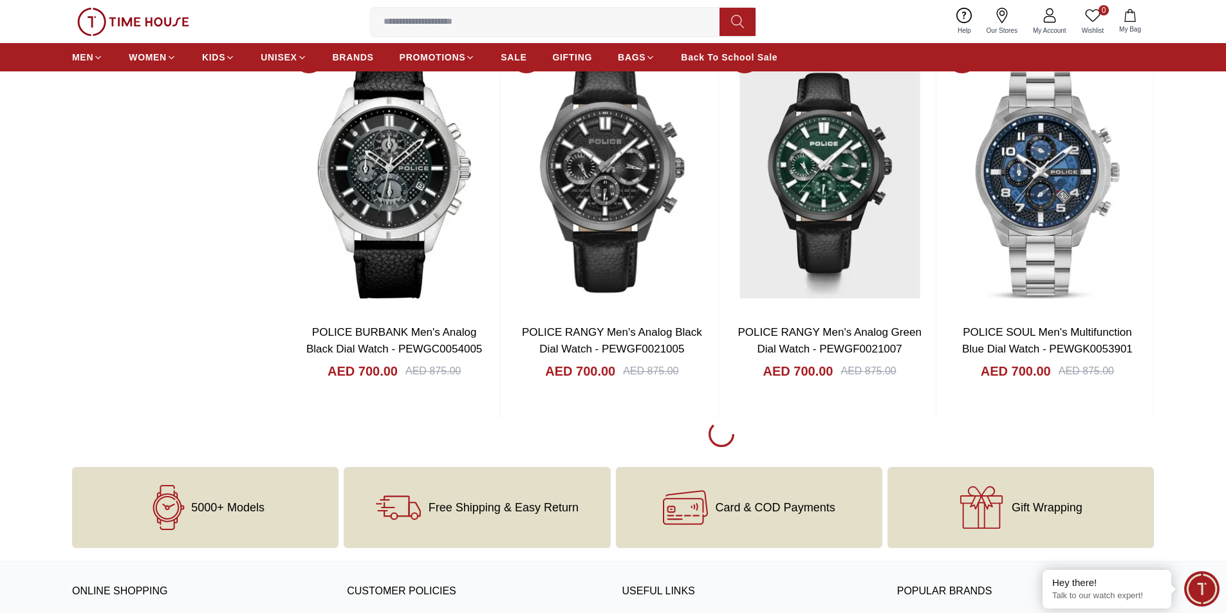
scroll to position [1738, 0]
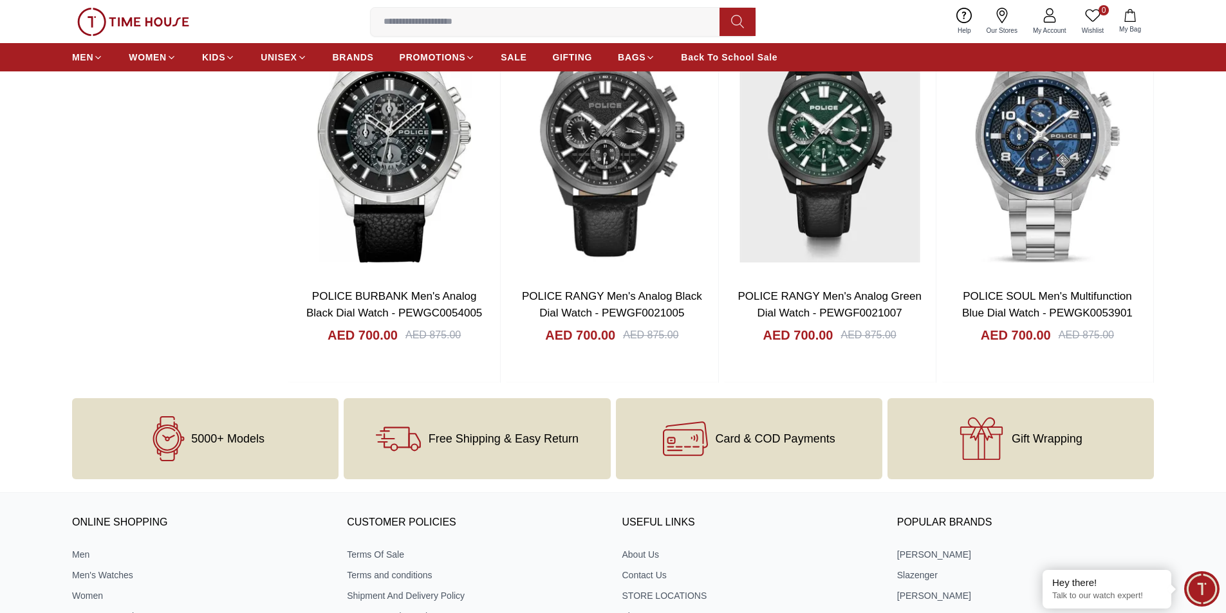
scroll to position [1609, 0]
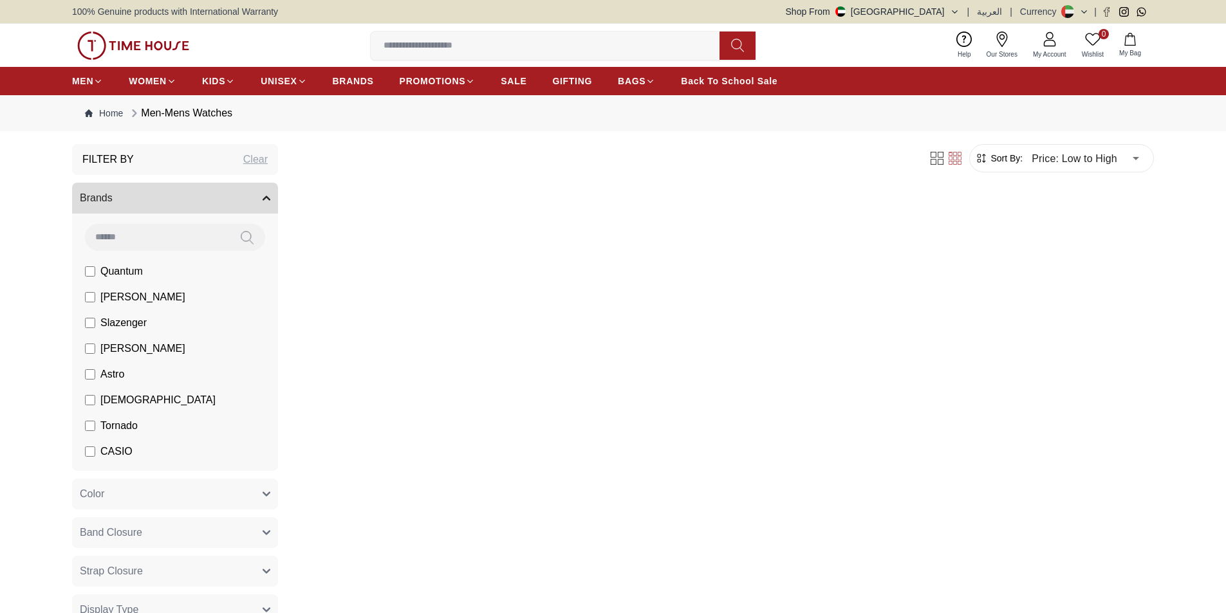
scroll to position [1025, 0]
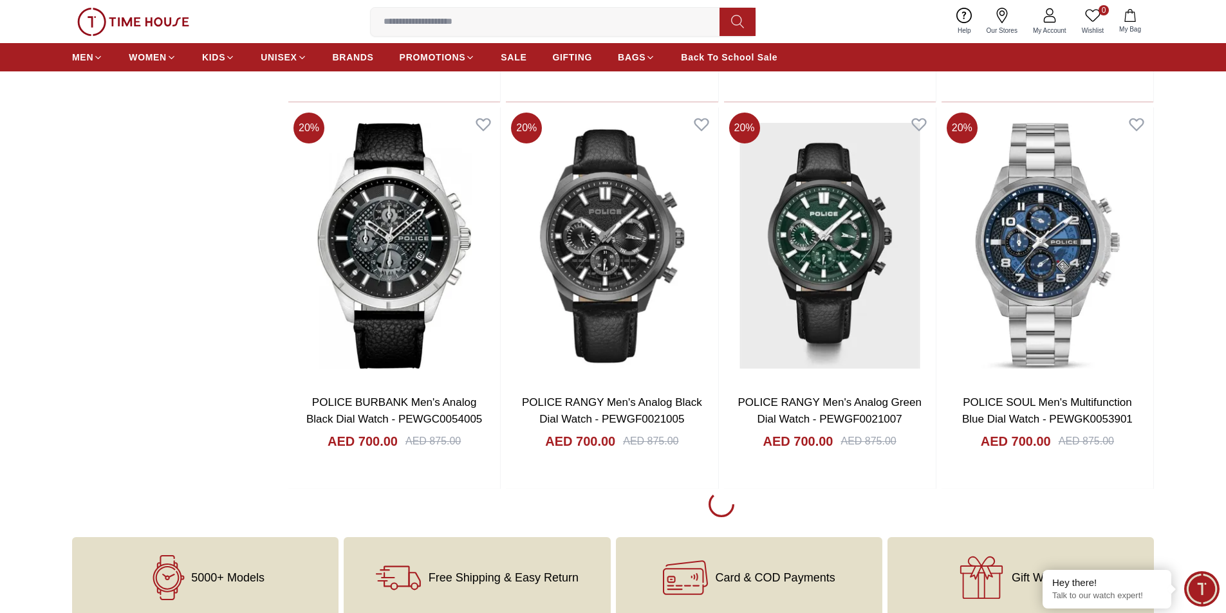
scroll to position [1660, 0]
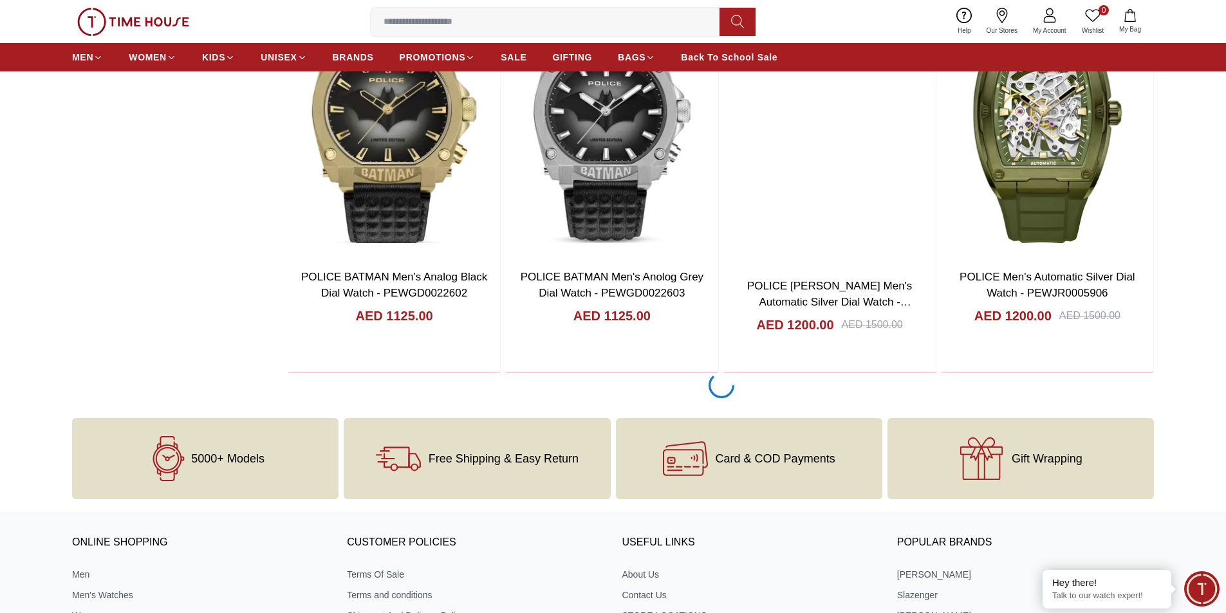
scroll to position [5650, 0]
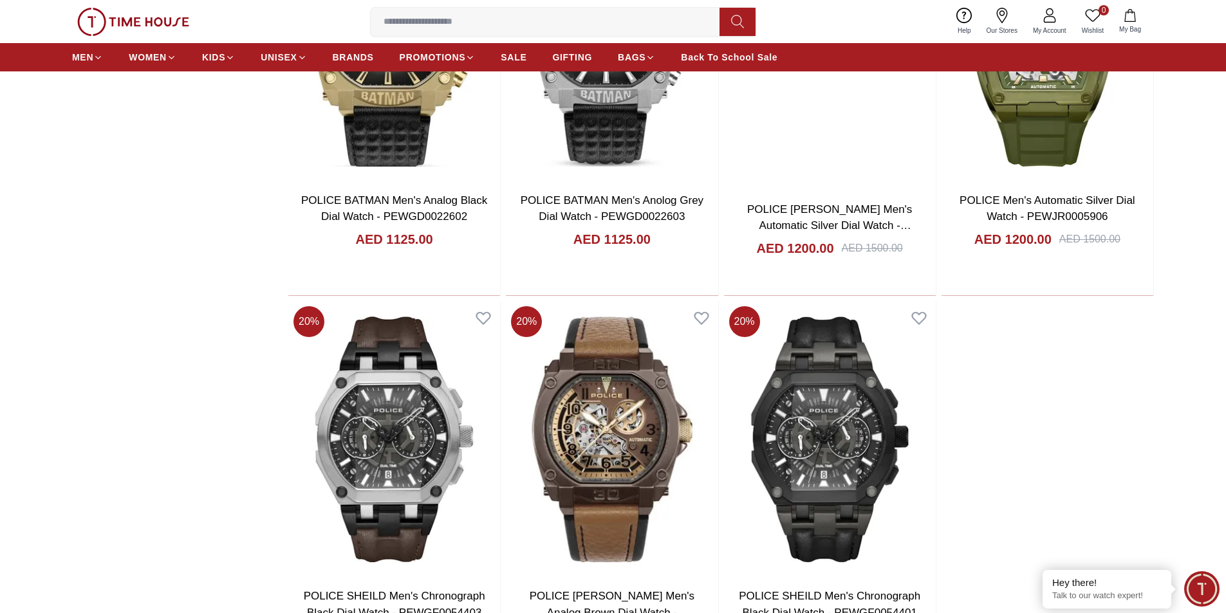
scroll to position [5779, 0]
